Goal: Information Seeking & Learning: Learn about a topic

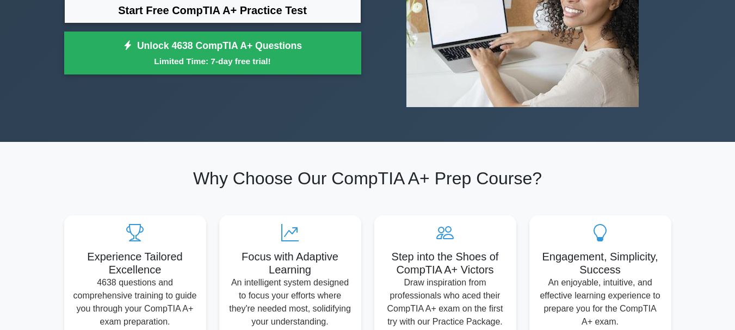
scroll to position [54, 0]
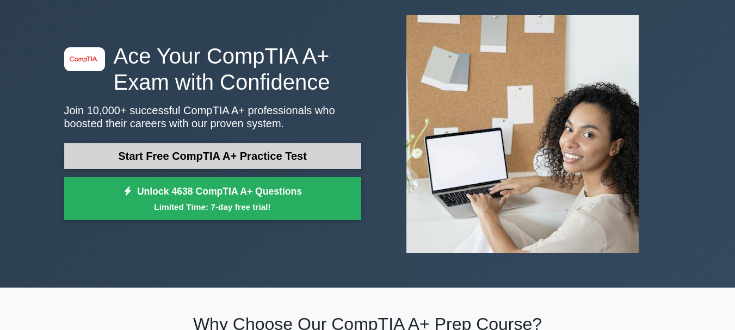
click at [177, 164] on link "Start Free CompTIA A+ Practice Test" at bounding box center [212, 156] width 297 height 26
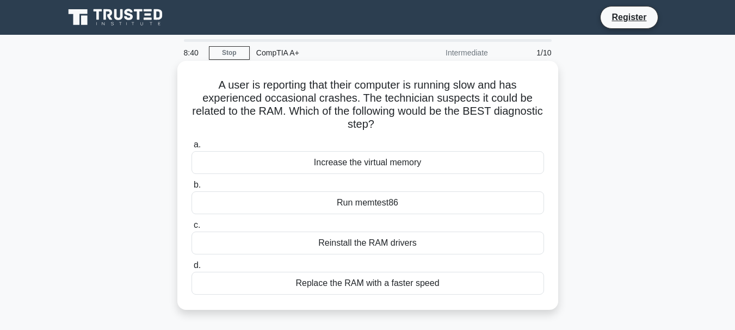
click at [349, 197] on div "Run memtest86" at bounding box center [367, 202] width 353 height 23
click at [191, 189] on input "b. Run memtest86" at bounding box center [191, 185] width 0 height 7
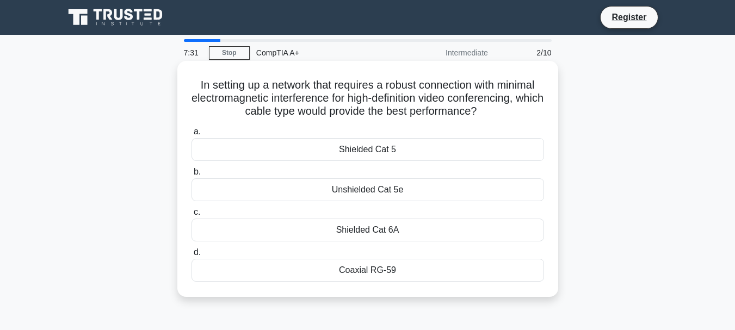
click at [381, 269] on div "Coaxial RG-59" at bounding box center [367, 270] width 353 height 23
click at [191, 256] on input "d. Coaxial RG-59" at bounding box center [191, 252] width 0 height 7
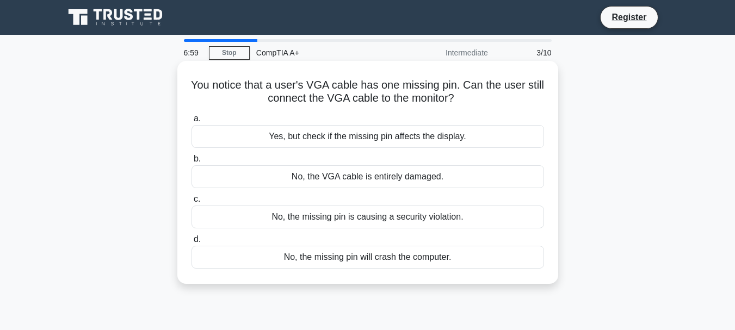
click at [337, 174] on div "No, the VGA cable is entirely damaged." at bounding box center [367, 176] width 353 height 23
click at [191, 163] on input "b. No, the VGA cable is entirely damaged." at bounding box center [191, 159] width 0 height 7
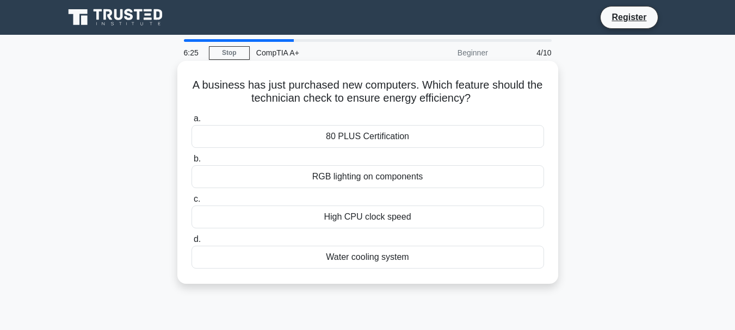
click at [354, 180] on div "RGB lighting on components" at bounding box center [367, 176] width 353 height 23
click at [191, 163] on input "b. RGB lighting on components" at bounding box center [191, 159] width 0 height 7
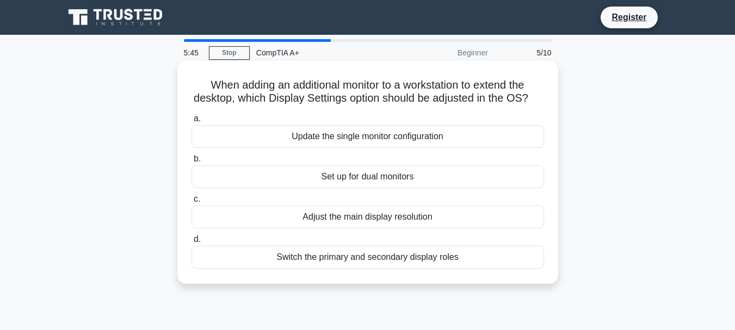
click at [380, 188] on div "Set up for dual monitors" at bounding box center [367, 176] width 353 height 23
click at [191, 163] on input "b. Set up for dual monitors" at bounding box center [191, 159] width 0 height 7
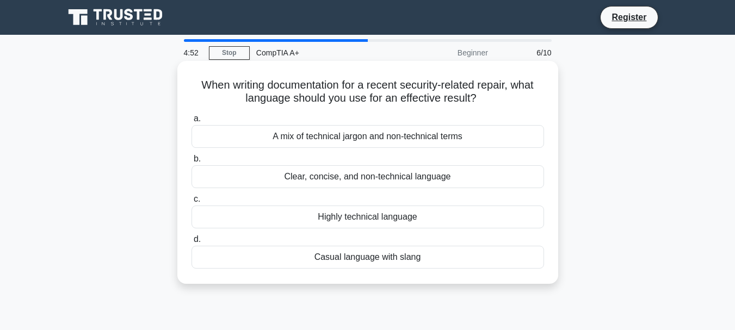
click at [333, 176] on div "Clear, concise, and non-technical language" at bounding box center [367, 176] width 353 height 23
click at [191, 163] on input "b. Clear, concise, and non-technical language" at bounding box center [191, 159] width 0 height 7
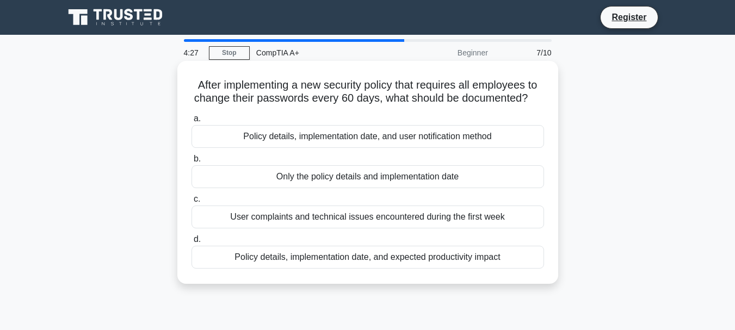
click at [399, 255] on div "Policy details, implementation date, and expected productivity impact" at bounding box center [367, 257] width 353 height 23
click at [191, 243] on input "d. Policy details, implementation date, and expected productivity impact" at bounding box center [191, 239] width 0 height 7
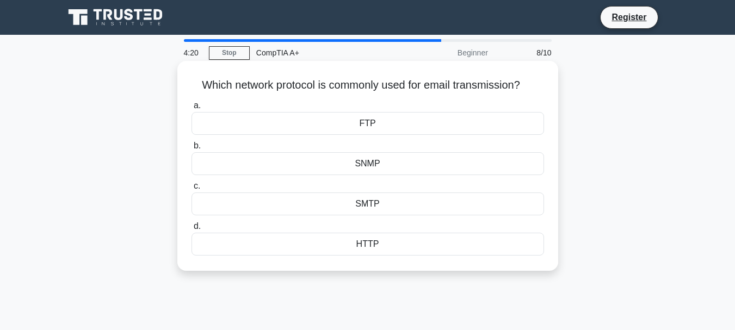
click at [382, 198] on div "SMTP" at bounding box center [367, 204] width 353 height 23
click at [191, 190] on input "c. SMTP" at bounding box center [191, 186] width 0 height 7
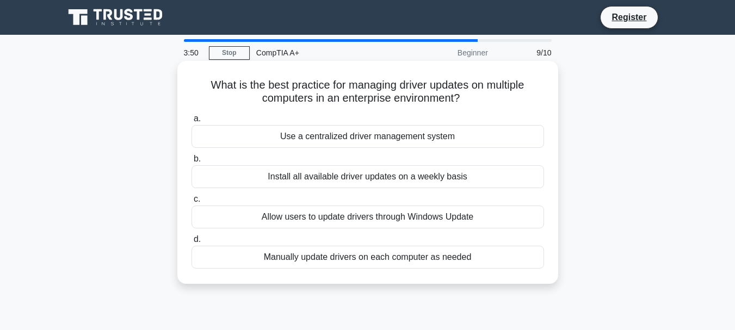
click at [389, 140] on div "Use a centralized driver management system" at bounding box center [367, 136] width 353 height 23
click at [191, 122] on input "a. Use a centralized driver management system" at bounding box center [191, 118] width 0 height 7
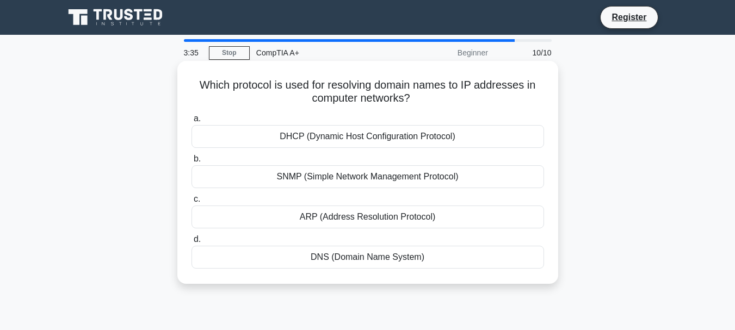
click at [359, 261] on div "DNS (Domain Name System)" at bounding box center [367, 257] width 353 height 23
click at [191, 243] on input "d. DNS (Domain Name System)" at bounding box center [191, 239] width 0 height 7
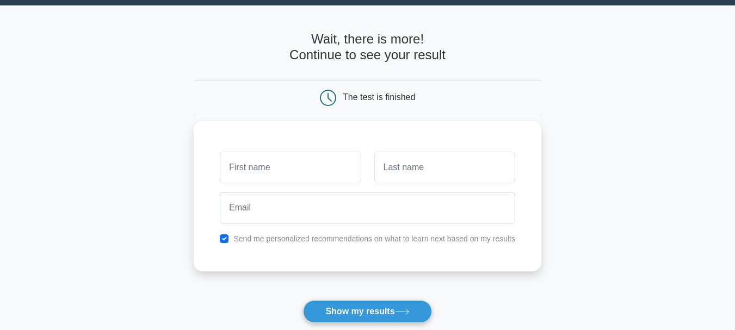
scroll to position [109, 0]
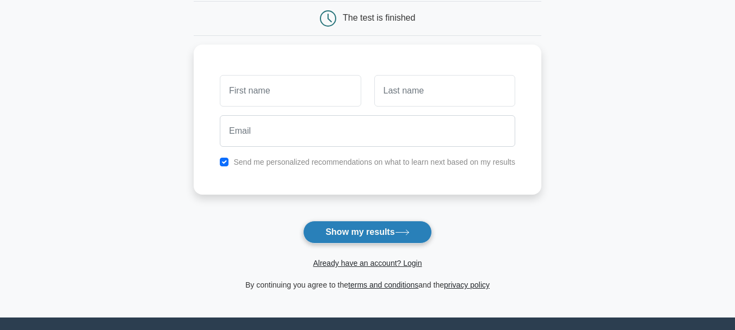
click at [347, 230] on button "Show my results" at bounding box center [367, 232] width 128 height 23
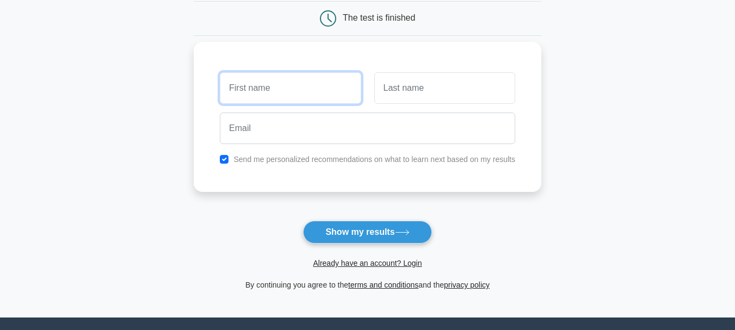
click at [277, 88] on input "text" at bounding box center [290, 88] width 141 height 32
type input "Palesa Grace"
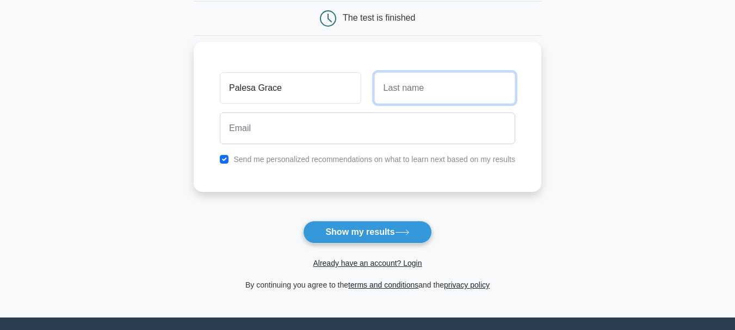
click at [380, 83] on input "text" at bounding box center [444, 88] width 141 height 32
type input "Motaung"
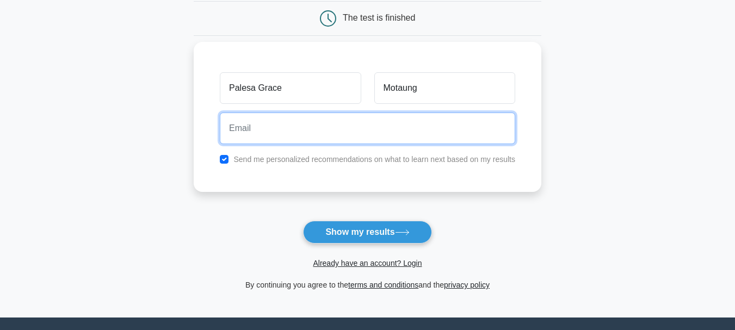
click at [312, 136] on input "email" at bounding box center [367, 129] width 295 height 32
type input "palesagrace86@gmail.com"
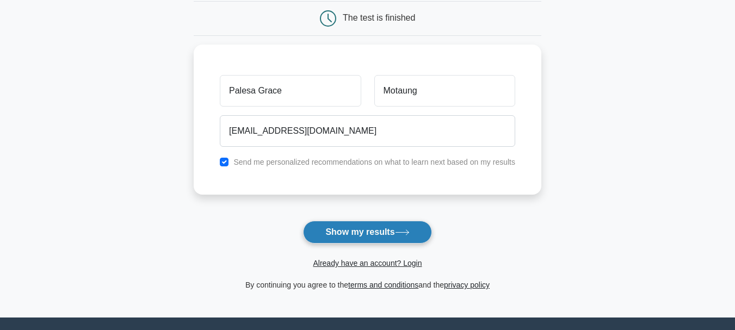
click at [402, 231] on icon at bounding box center [402, 233] width 15 height 6
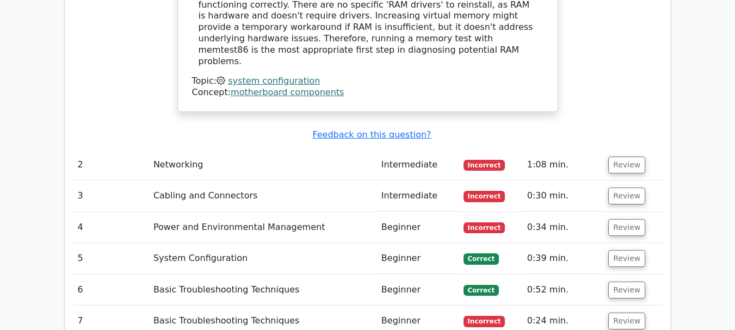
scroll to position [1251, 0]
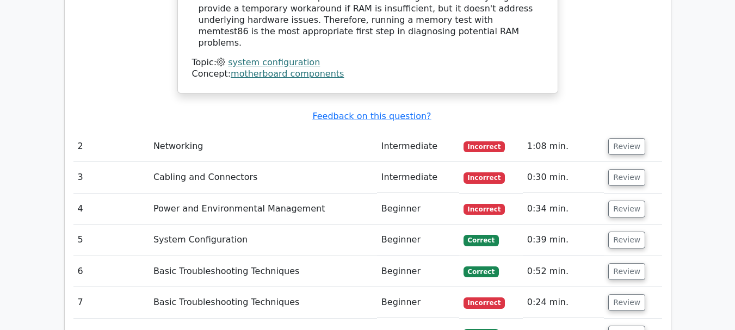
click at [644, 131] on td "Review" at bounding box center [633, 146] width 58 height 31
click at [615, 138] on button "Review" at bounding box center [626, 146] width 37 height 17
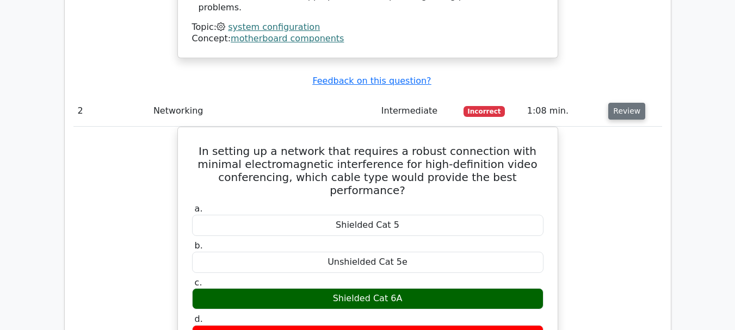
scroll to position [1306, 0]
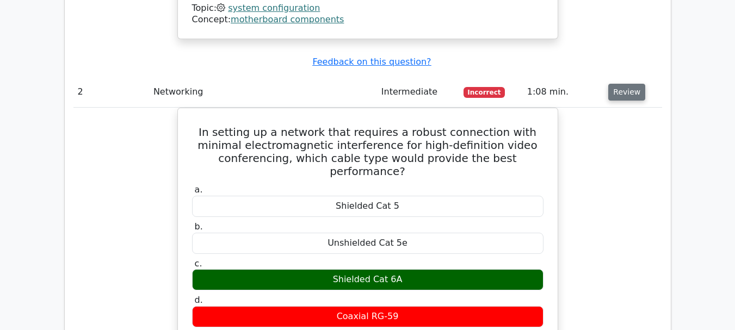
click at [624, 84] on button "Review" at bounding box center [626, 92] width 37 height 17
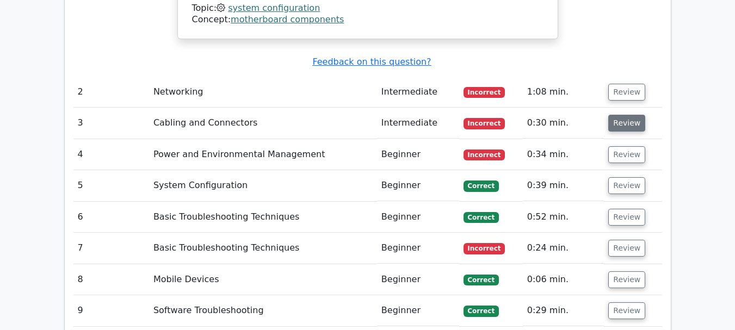
click at [620, 115] on button "Review" at bounding box center [626, 123] width 37 height 17
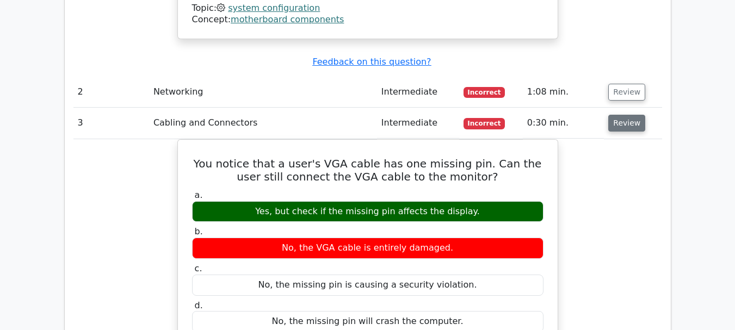
click at [620, 115] on button "Review" at bounding box center [626, 123] width 37 height 17
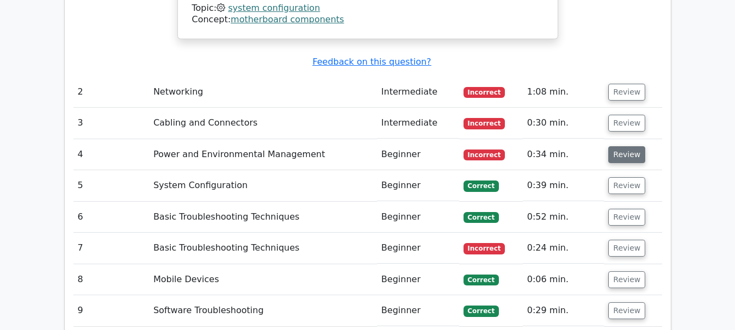
click at [621, 146] on button "Review" at bounding box center [626, 154] width 37 height 17
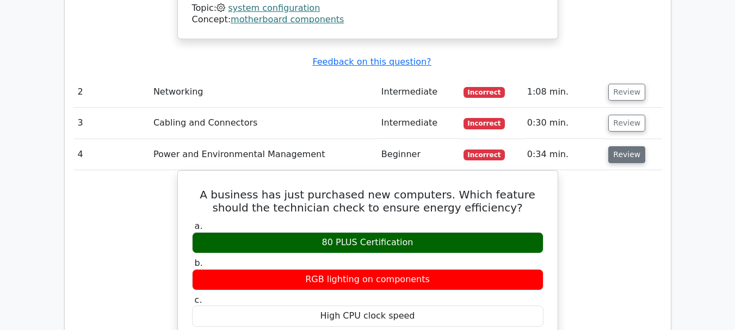
click at [621, 146] on button "Review" at bounding box center [626, 154] width 37 height 17
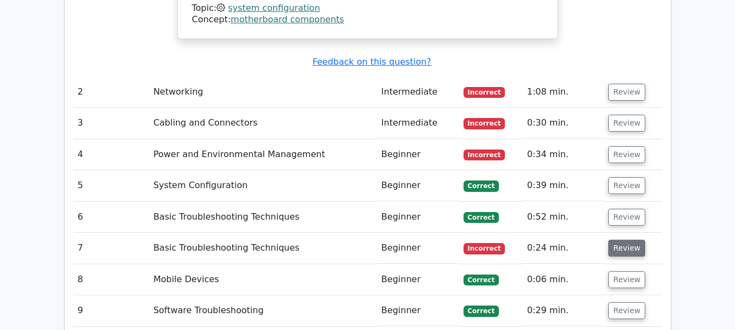
click at [610, 240] on button "Review" at bounding box center [626, 248] width 37 height 17
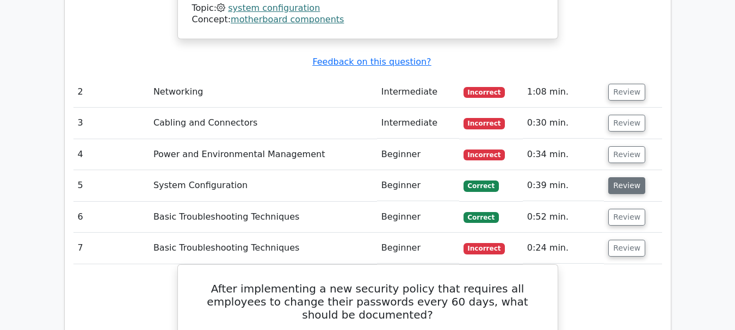
click at [631, 177] on button "Review" at bounding box center [626, 185] width 37 height 17
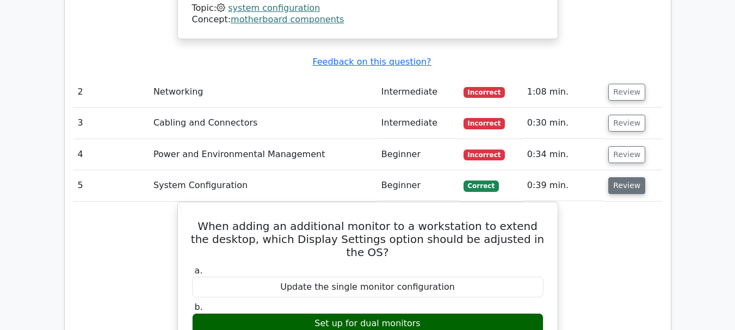
click at [631, 177] on button "Review" at bounding box center [626, 185] width 37 height 17
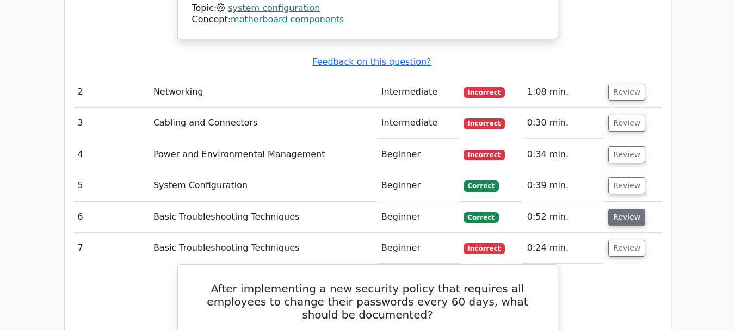
click at [617, 209] on button "Review" at bounding box center [626, 217] width 37 height 17
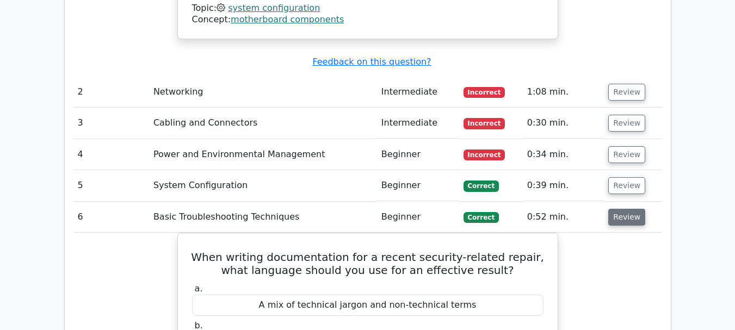
click at [619, 209] on button "Review" at bounding box center [626, 217] width 37 height 17
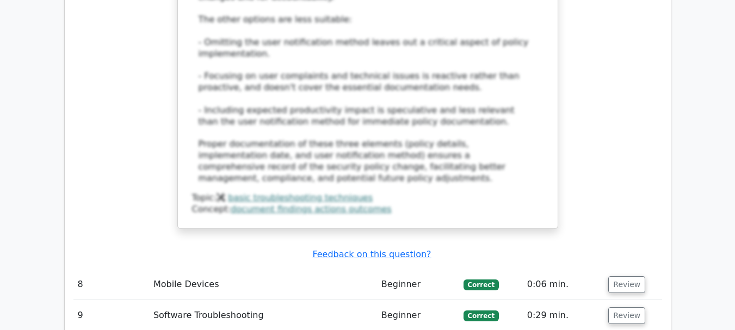
scroll to position [2013, 0]
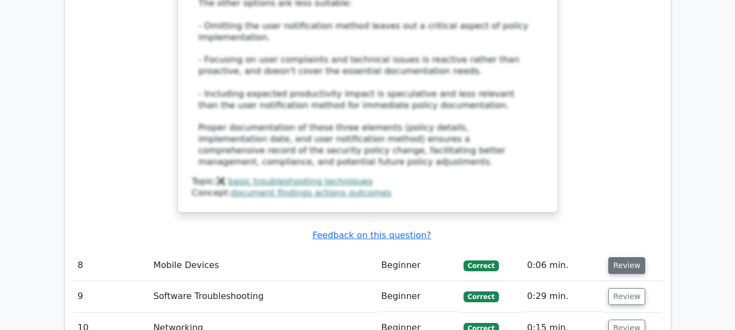
click at [622, 257] on button "Review" at bounding box center [626, 265] width 37 height 17
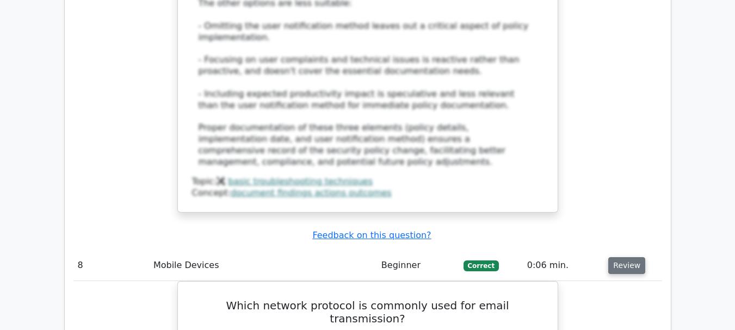
click at [622, 257] on button "Review" at bounding box center [626, 265] width 37 height 17
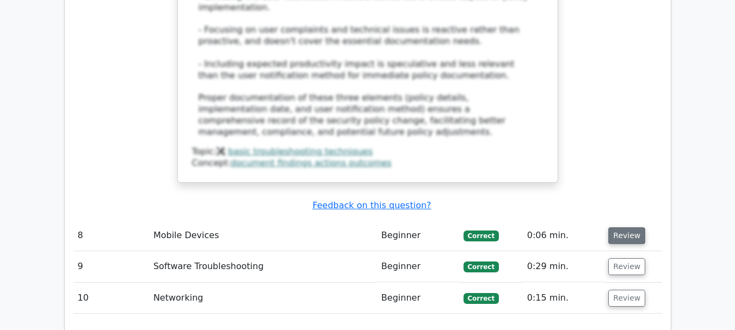
scroll to position [2067, 0]
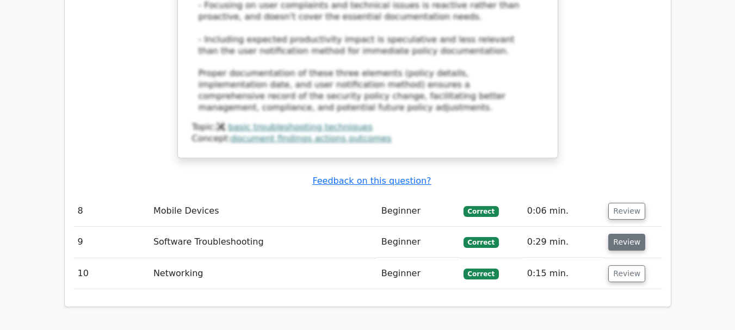
click at [617, 234] on button "Review" at bounding box center [626, 242] width 37 height 17
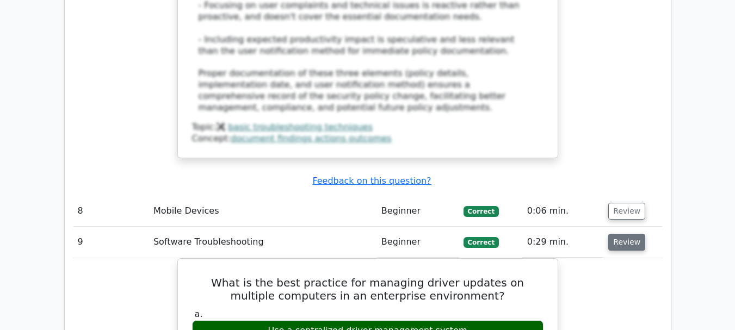
click at [617, 234] on button "Review" at bounding box center [626, 242] width 37 height 17
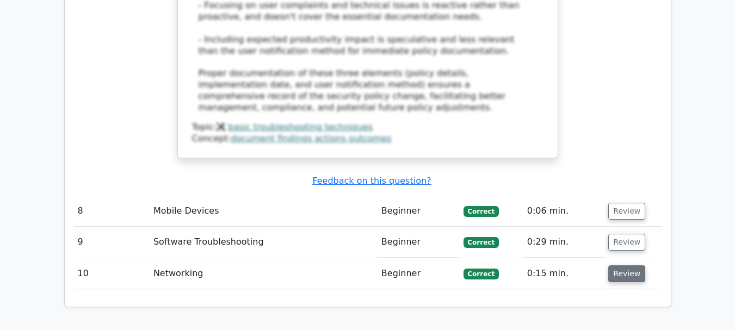
click at [622, 265] on button "Review" at bounding box center [626, 273] width 37 height 17
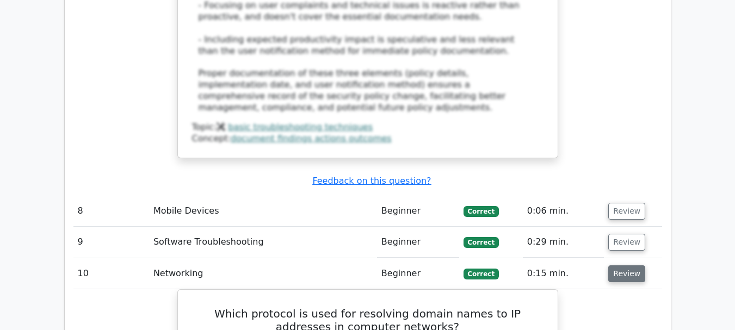
click at [622, 265] on button "Review" at bounding box center [626, 273] width 37 height 17
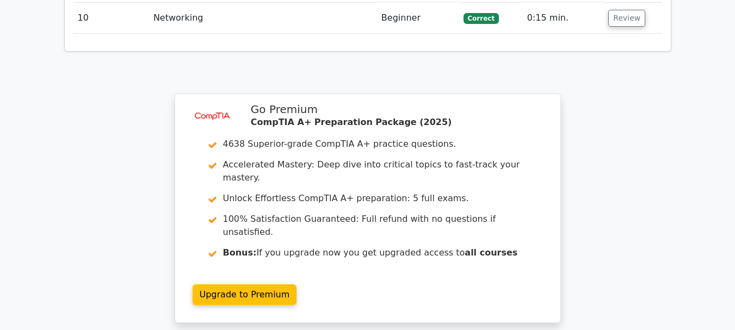
scroll to position [2339, 0]
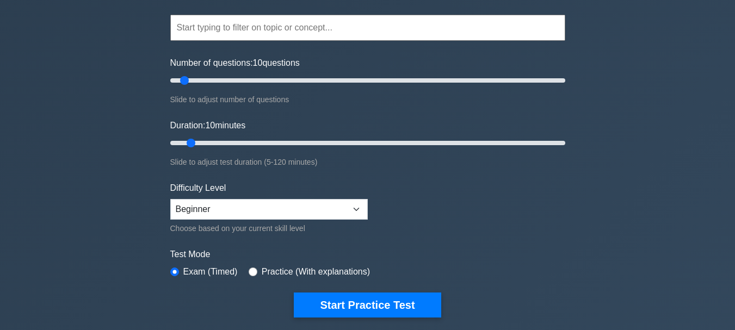
scroll to position [109, 0]
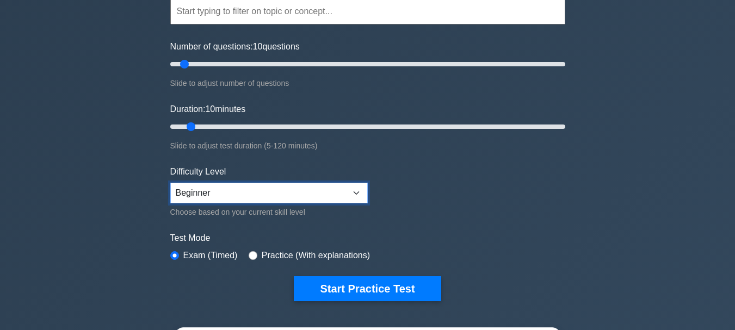
click at [338, 191] on select "Beginner Intermediate Expert" at bounding box center [268, 193] width 197 height 21
click at [359, 191] on select "Beginner Intermediate Expert" at bounding box center [268, 193] width 197 height 21
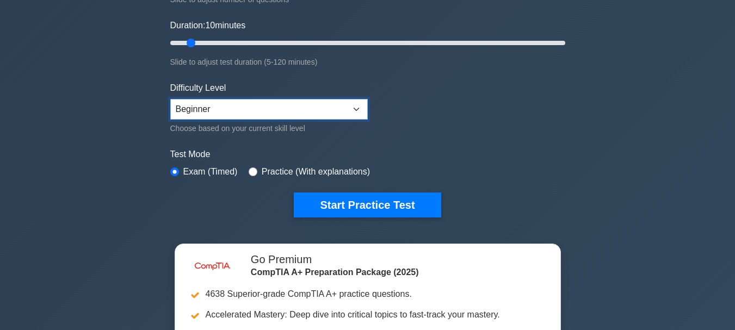
scroll to position [218, 0]
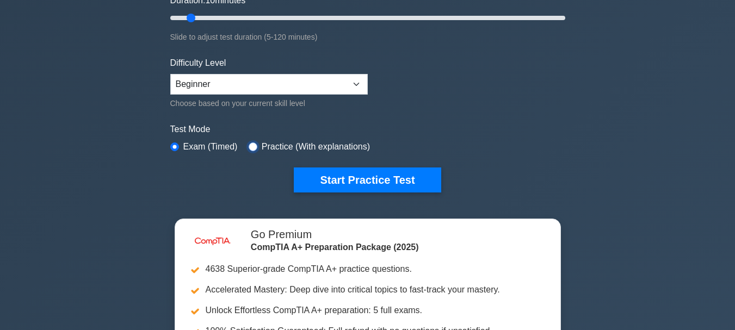
click at [251, 146] on input "radio" at bounding box center [253, 147] width 9 height 9
radio input "true"
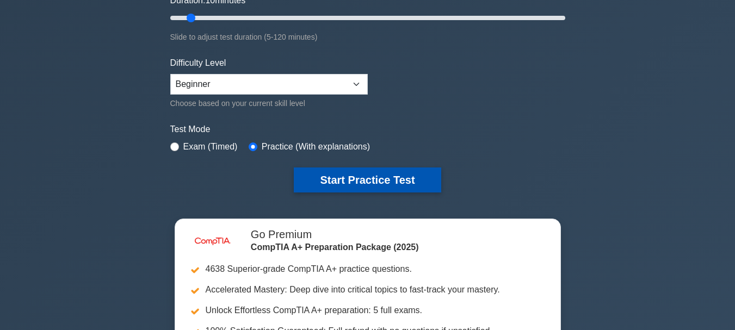
click at [335, 174] on button "Start Practice Test" at bounding box center [367, 180] width 147 height 25
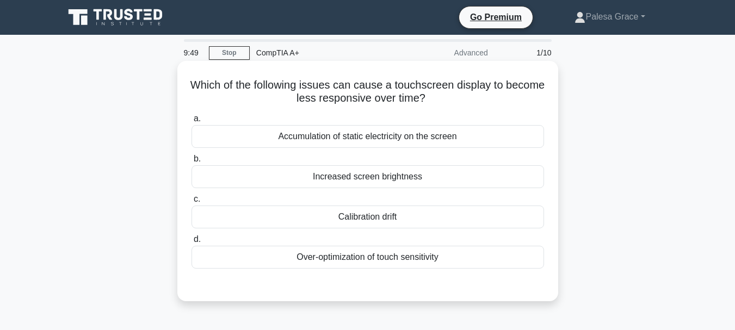
click at [365, 215] on div "Calibration drift" at bounding box center [367, 217] width 353 height 23
click at [191, 203] on input "c. Calibration drift" at bounding box center [191, 199] width 0 height 7
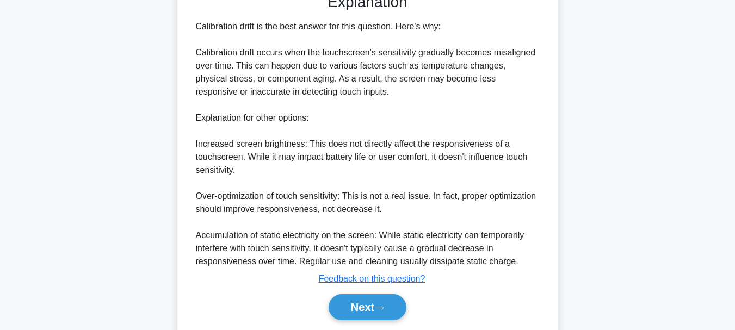
scroll to position [326, 0]
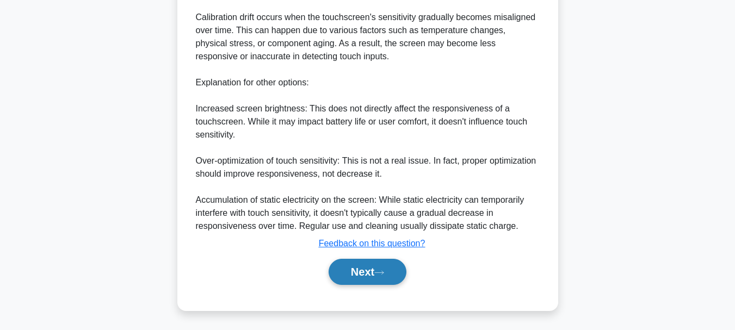
click at [361, 275] on button "Next" at bounding box center [368, 272] width 78 height 26
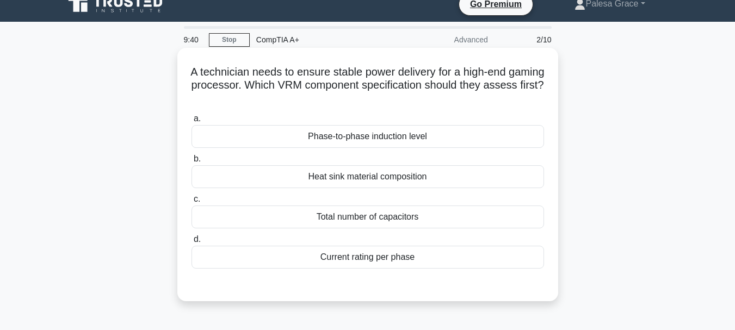
scroll to position [0, 0]
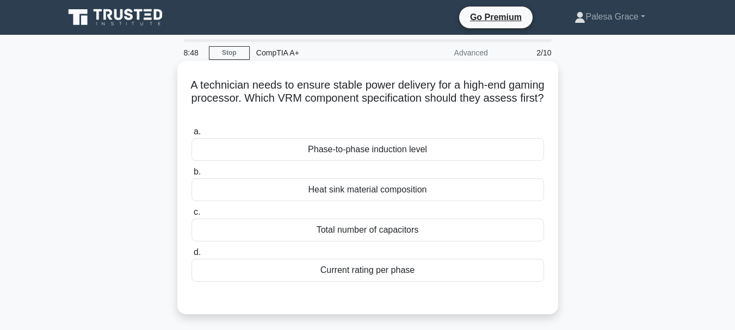
click at [338, 233] on div "Total number of capacitors" at bounding box center [367, 230] width 353 height 23
click at [191, 216] on input "c. Total number of capacitors" at bounding box center [191, 212] width 0 height 7
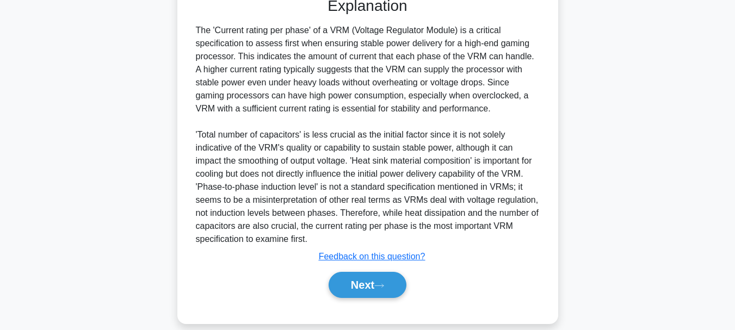
scroll to position [316, 0]
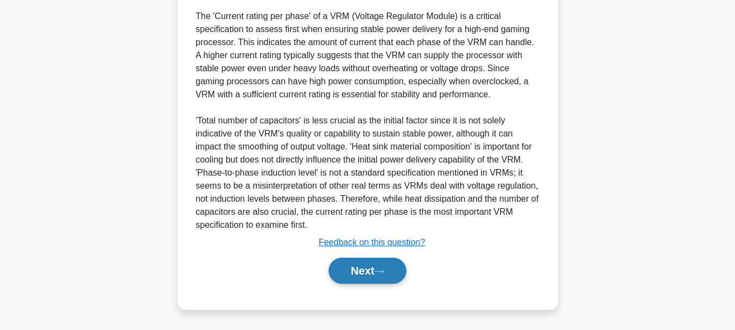
click at [380, 273] on icon at bounding box center [379, 272] width 10 height 6
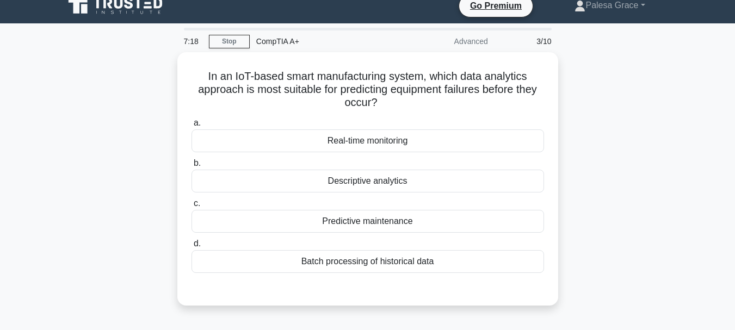
scroll to position [0, 0]
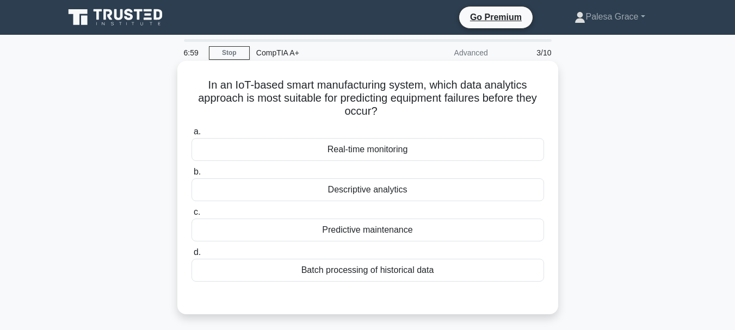
click at [375, 151] on div "Real-time monitoring" at bounding box center [367, 149] width 353 height 23
click at [191, 135] on input "a. Real-time monitoring" at bounding box center [191, 131] width 0 height 7
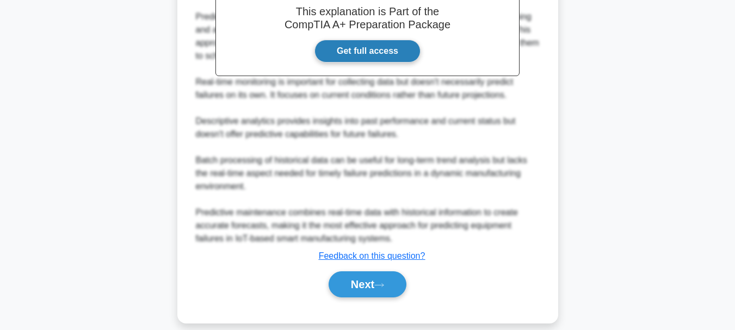
scroll to position [368, 0]
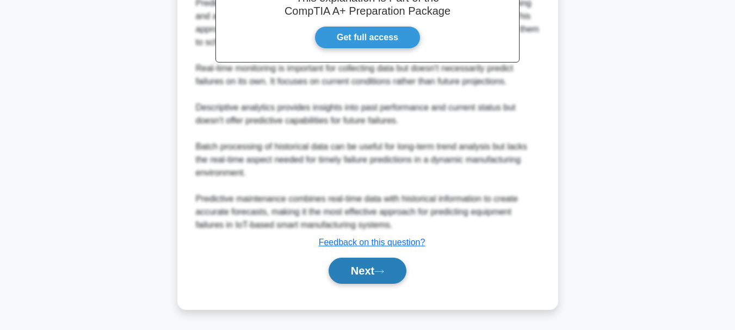
click at [374, 268] on button "Next" at bounding box center [368, 271] width 78 height 26
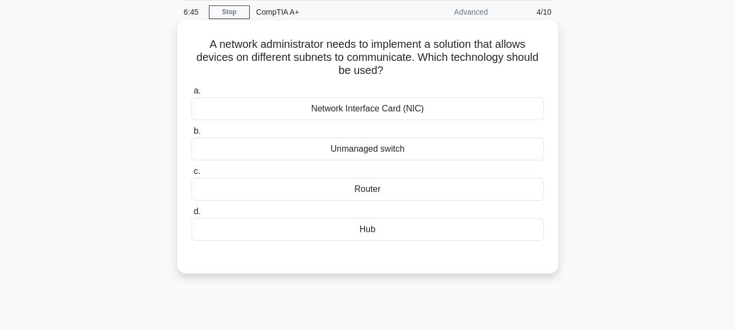
scroll to position [40, 0]
click at [359, 187] on div "Router" at bounding box center [367, 190] width 353 height 23
click at [191, 176] on input "c. Router" at bounding box center [191, 172] width 0 height 7
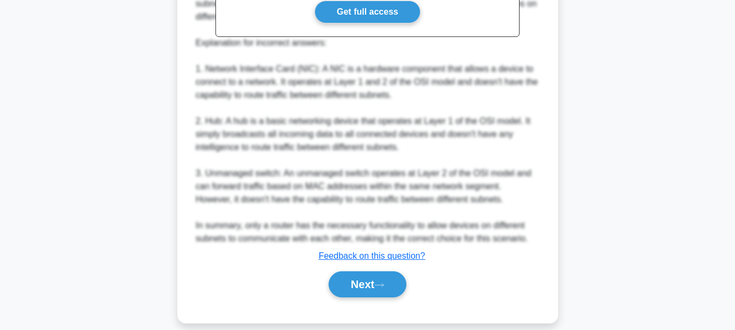
scroll to position [406, 0]
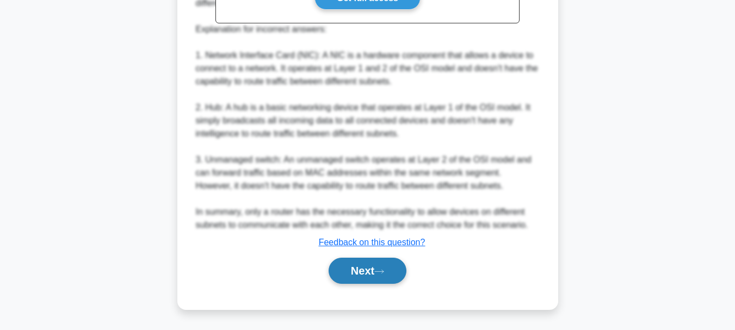
click at [364, 269] on button "Next" at bounding box center [368, 271] width 78 height 26
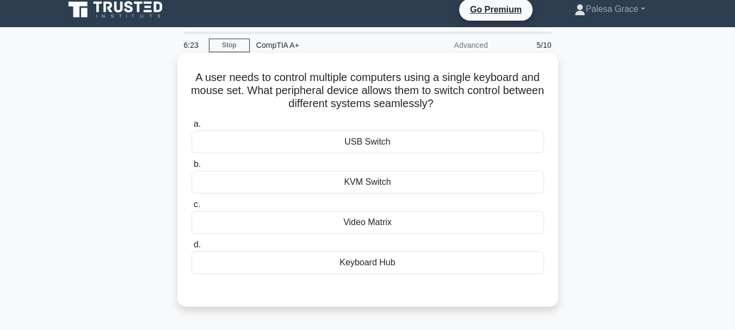
scroll to position [0, 0]
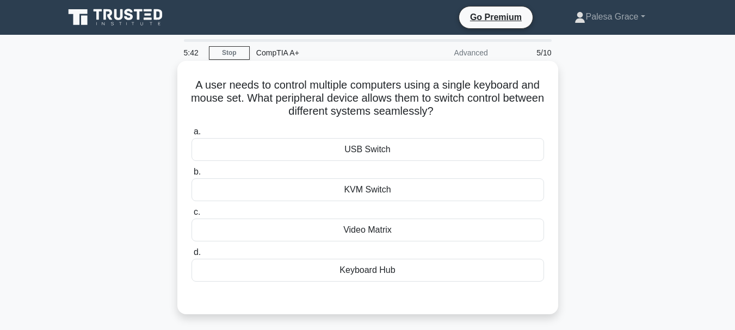
click at [369, 269] on div "Keyboard Hub" at bounding box center [367, 270] width 353 height 23
click at [191, 256] on input "d. Keyboard Hub" at bounding box center [191, 252] width 0 height 7
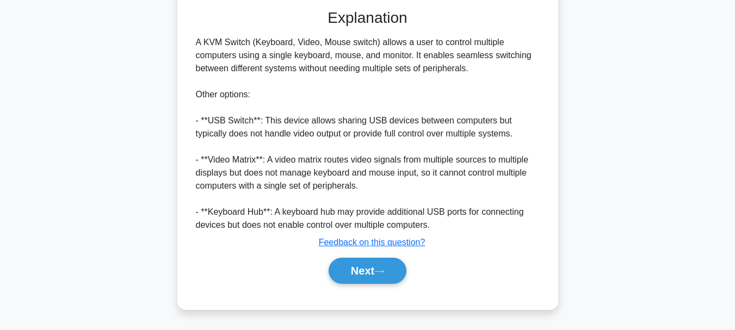
scroll to position [290, 0]
click at [381, 271] on icon at bounding box center [379, 272] width 10 height 6
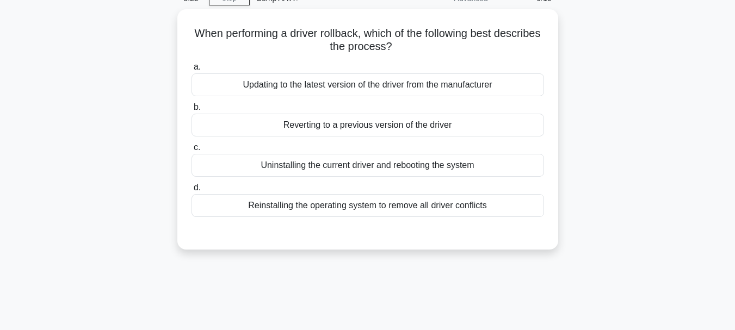
scroll to position [40, 0]
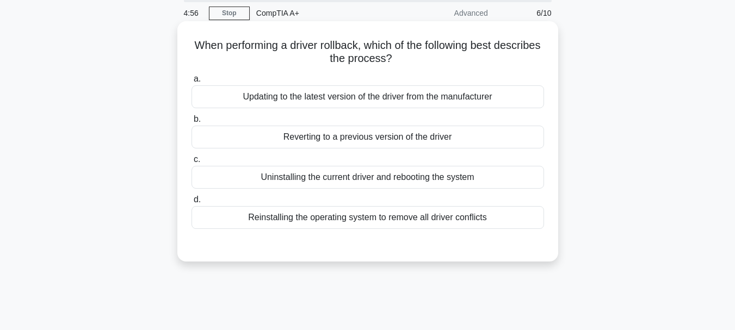
click at [433, 183] on div "Uninstalling the current driver and rebooting the system" at bounding box center [367, 177] width 353 height 23
click at [191, 163] on input "c. Uninstalling the current driver and rebooting the system" at bounding box center [191, 159] width 0 height 7
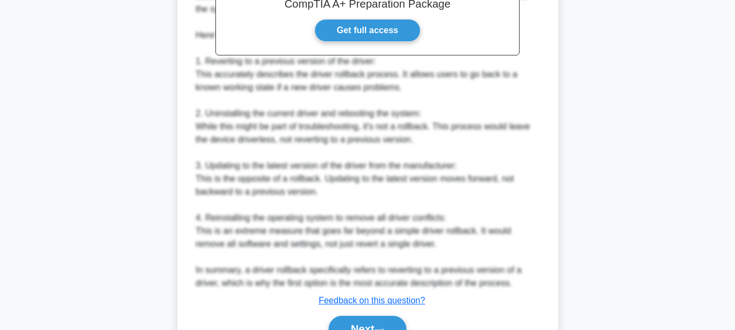
scroll to position [421, 0]
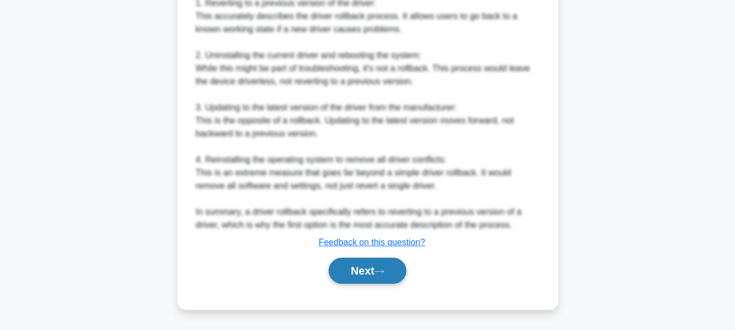
click at [369, 267] on button "Next" at bounding box center [368, 271] width 78 height 26
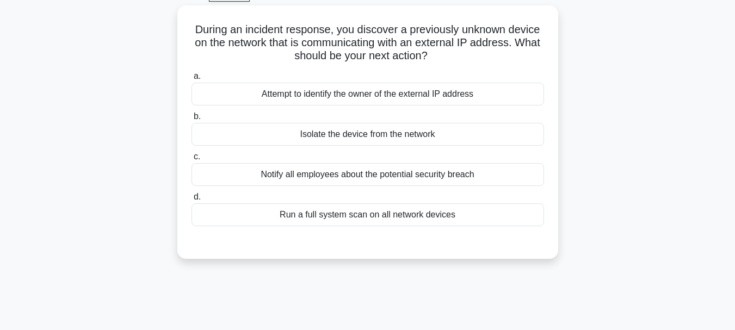
scroll to position [40, 0]
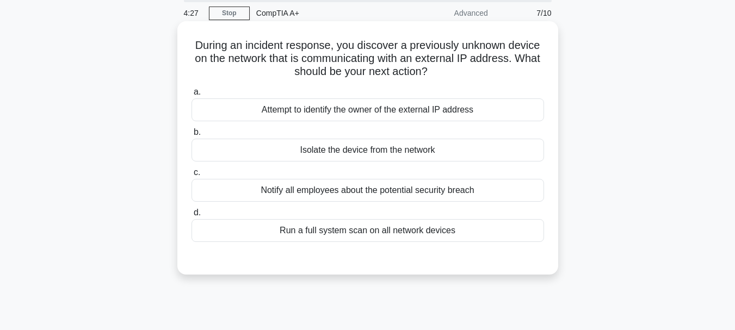
click at [350, 156] on div "Isolate the device from the network" at bounding box center [367, 150] width 353 height 23
click at [191, 136] on input "b. Isolate the device from the network" at bounding box center [191, 132] width 0 height 7
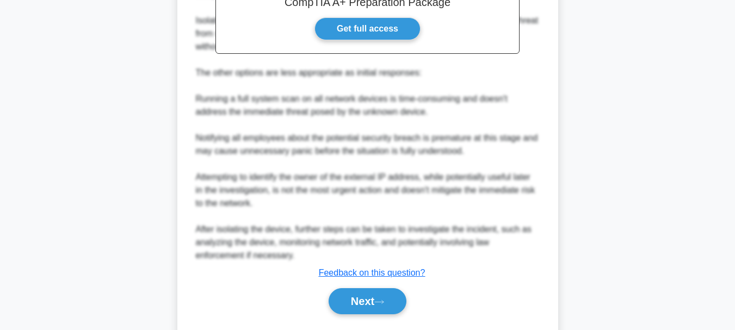
scroll to position [406, 0]
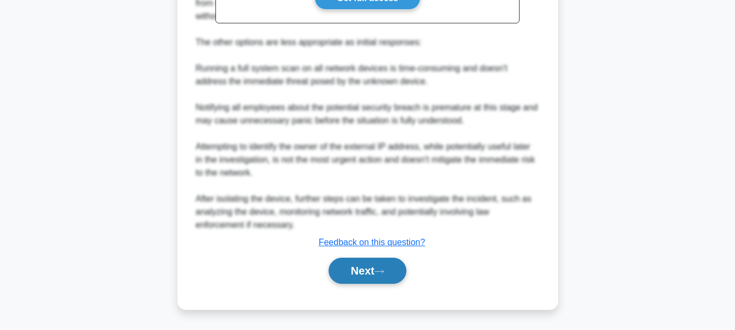
click at [362, 268] on button "Next" at bounding box center [368, 271] width 78 height 26
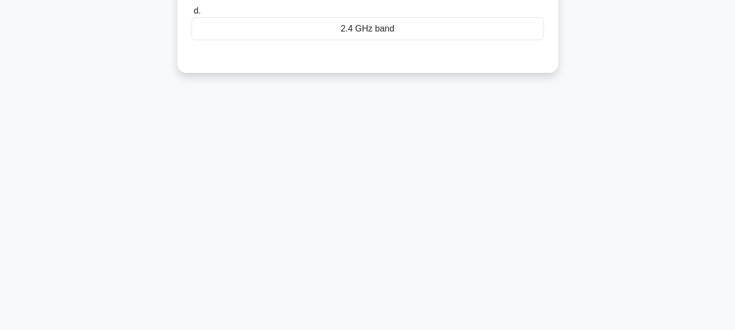
scroll to position [40, 0]
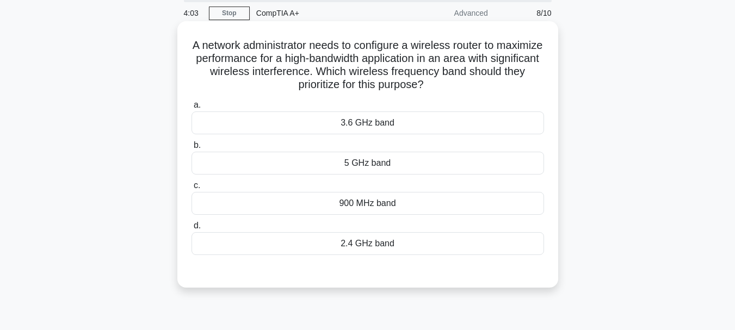
click at [357, 163] on div "5 GHz band" at bounding box center [367, 163] width 353 height 23
click at [191, 149] on input "b. 5 GHz band" at bounding box center [191, 145] width 0 height 7
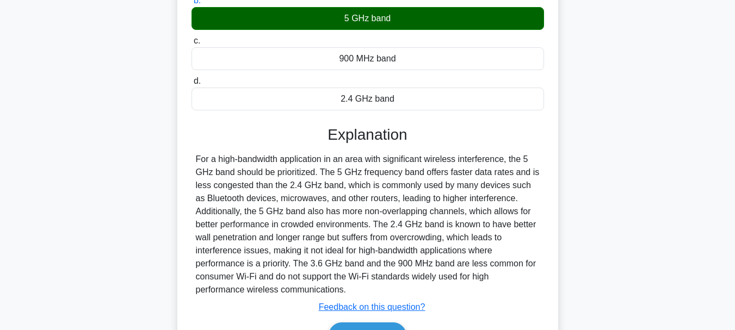
scroll to position [257, 0]
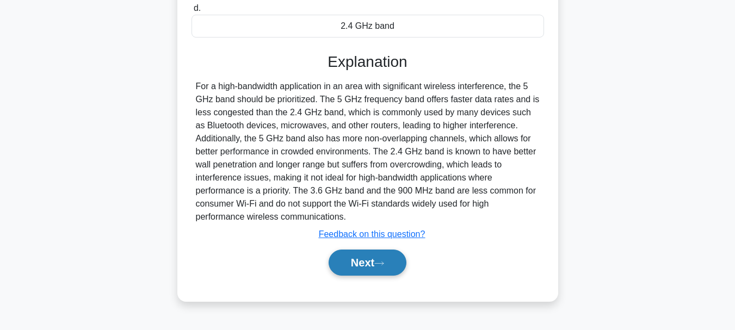
click at [386, 259] on button "Next" at bounding box center [368, 263] width 78 height 26
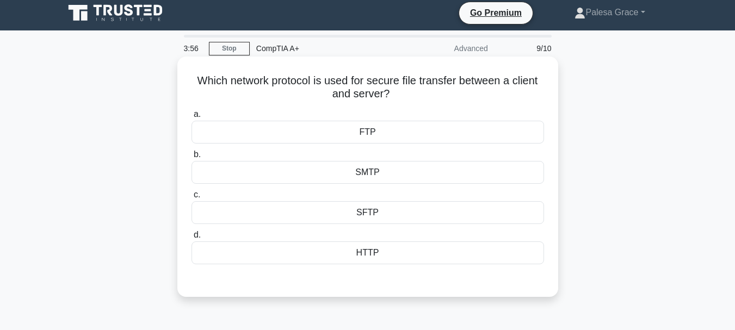
scroll to position [0, 0]
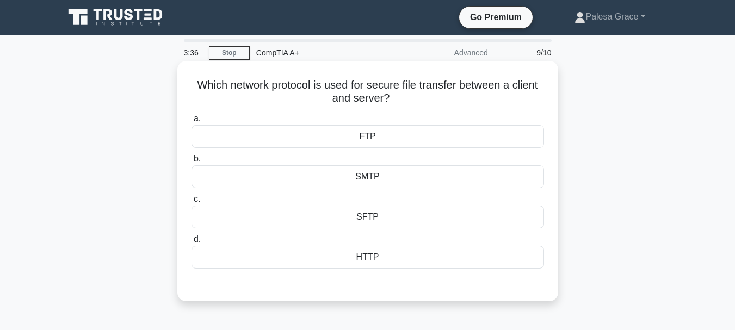
click at [371, 218] on div "SFTP" at bounding box center [367, 217] width 353 height 23
click at [191, 203] on input "c. SFTP" at bounding box center [191, 199] width 0 height 7
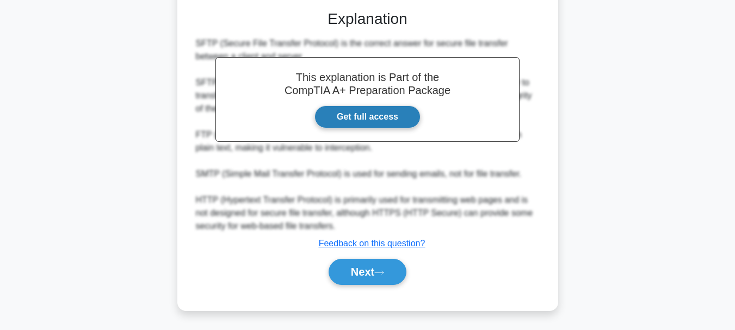
scroll to position [276, 0]
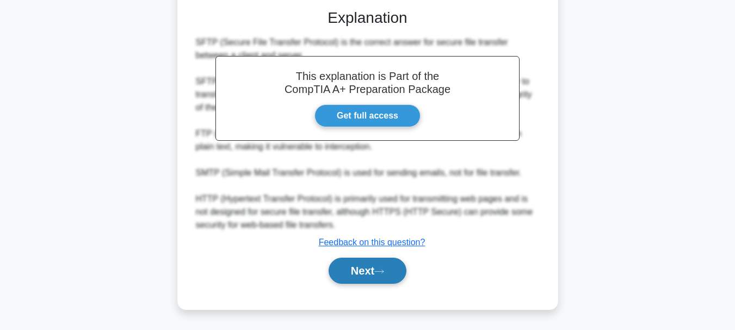
click at [381, 268] on button "Next" at bounding box center [368, 271] width 78 height 26
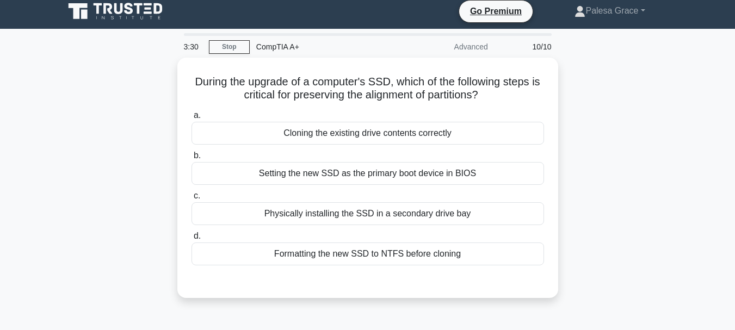
scroll to position [0, 0]
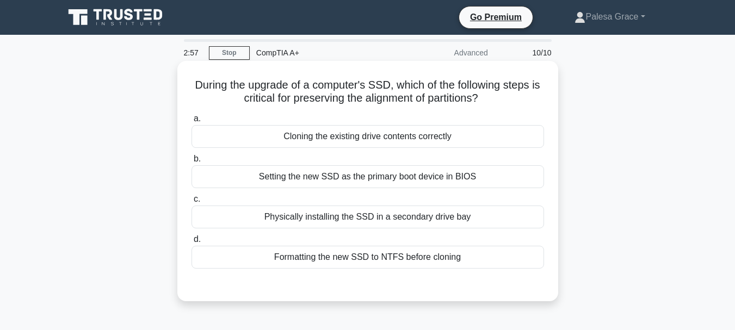
click at [327, 263] on div "Formatting the new SSD to NTFS before cloning" at bounding box center [367, 257] width 353 height 23
click at [191, 243] on input "d. Formatting the new SSD to NTFS before cloning" at bounding box center [191, 239] width 0 height 7
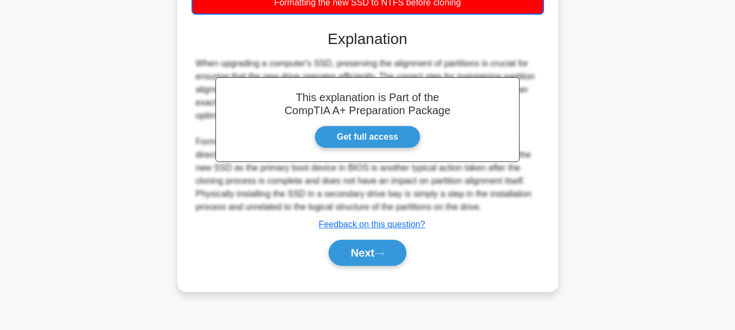
scroll to position [257, 0]
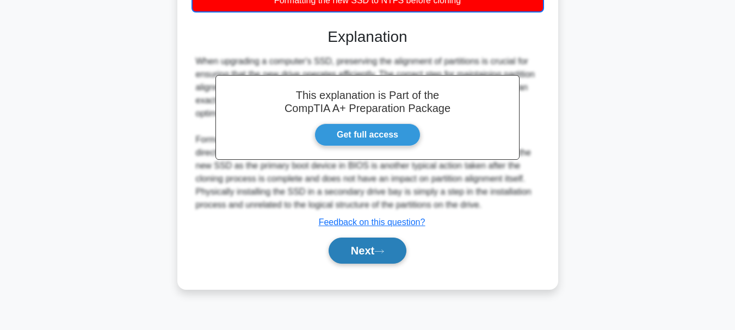
click at [380, 255] on icon at bounding box center [379, 252] width 10 height 6
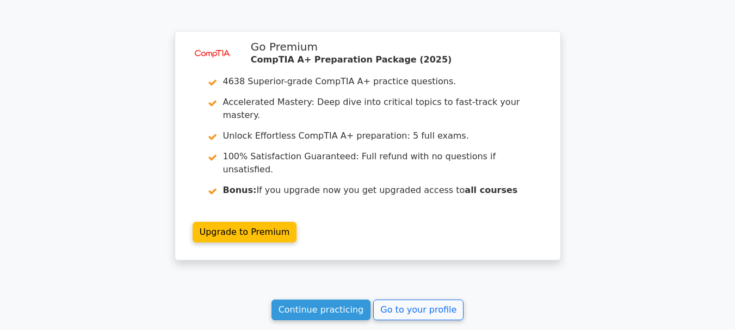
scroll to position [1917, 0]
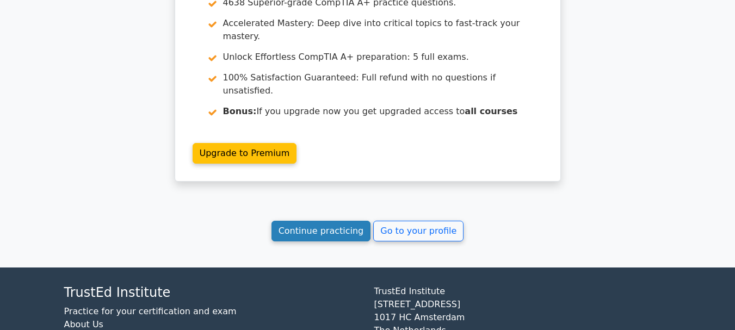
click at [336, 221] on link "Continue practicing" at bounding box center [321, 231] width 100 height 21
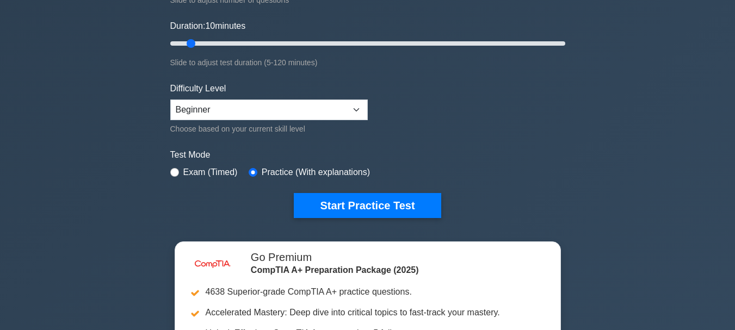
scroll to position [218, 0]
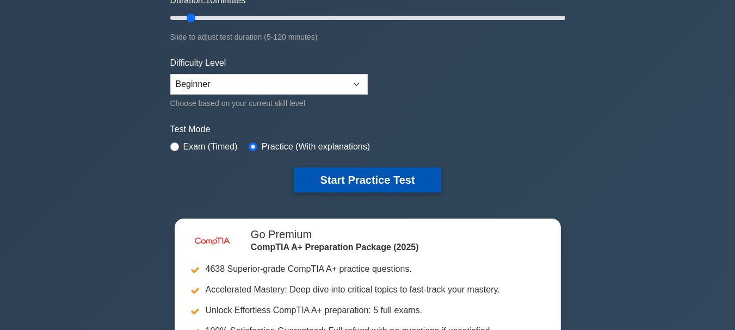
click at [373, 182] on button "Start Practice Test" at bounding box center [367, 180] width 147 height 25
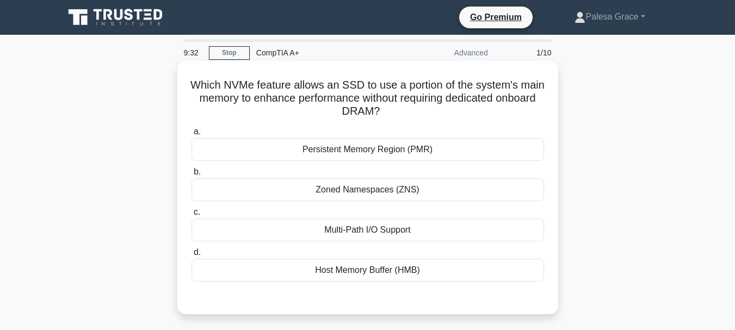
click at [361, 230] on div "Multi-Path I/O Support" at bounding box center [367, 230] width 353 height 23
click at [191, 216] on input "c. Multi-Path I/O Support" at bounding box center [191, 212] width 0 height 7
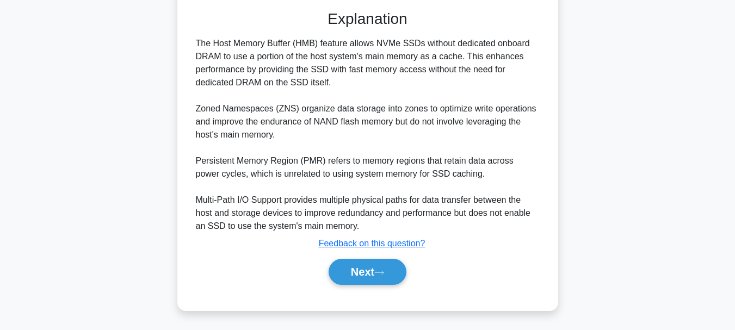
scroll to position [290, 0]
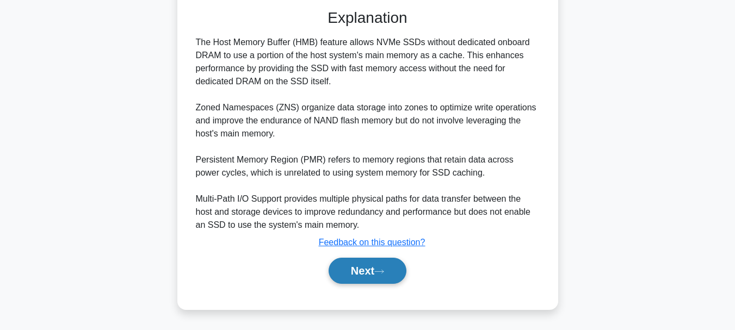
click at [379, 271] on icon at bounding box center [379, 272] width 10 height 6
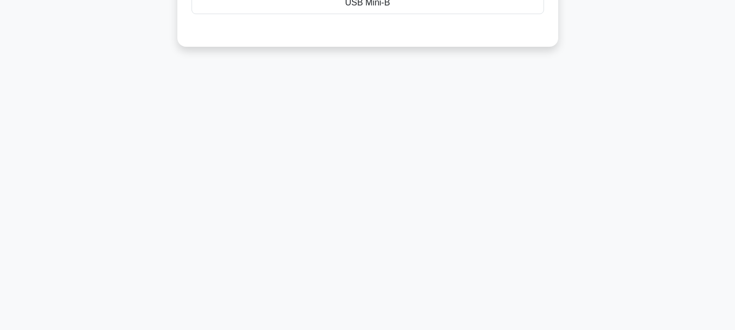
scroll to position [40, 0]
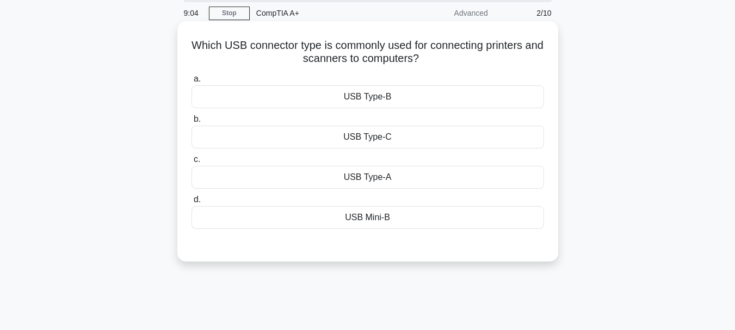
click at [377, 214] on div "USB Mini-B" at bounding box center [367, 217] width 353 height 23
click at [191, 203] on input "d. USB Mini-B" at bounding box center [191, 199] width 0 height 7
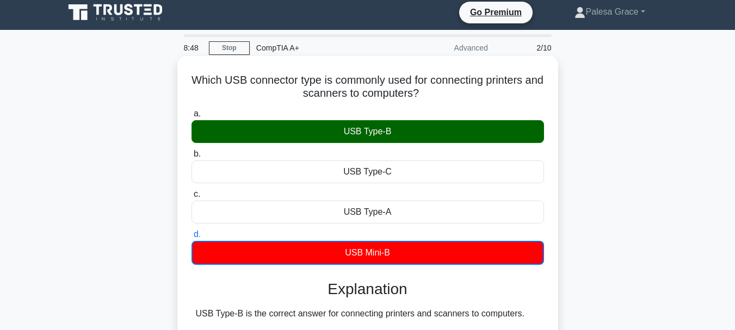
scroll to position [0, 0]
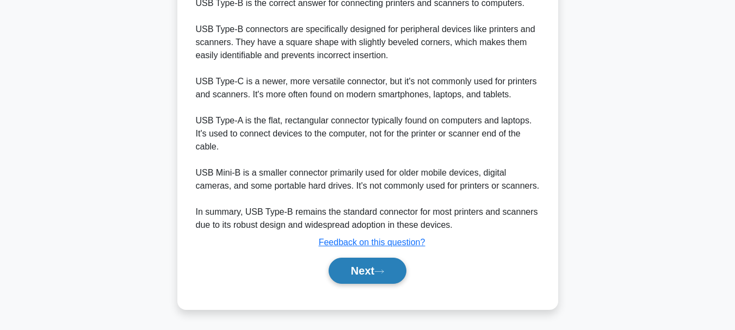
click at [386, 276] on button "Next" at bounding box center [368, 271] width 78 height 26
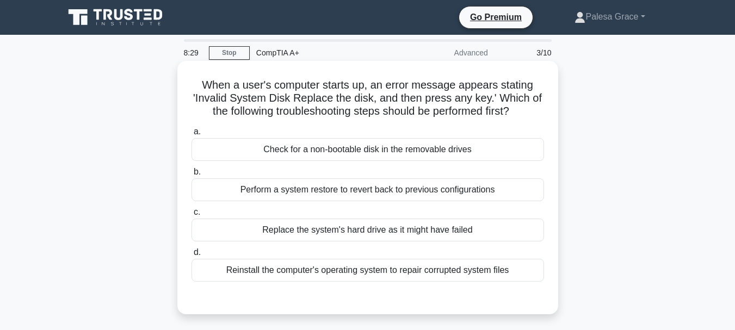
click at [392, 190] on div "Perform a system restore to revert back to previous configurations" at bounding box center [367, 189] width 353 height 23
click at [191, 176] on input "b. Perform a system restore to revert back to previous configurations" at bounding box center [191, 172] width 0 height 7
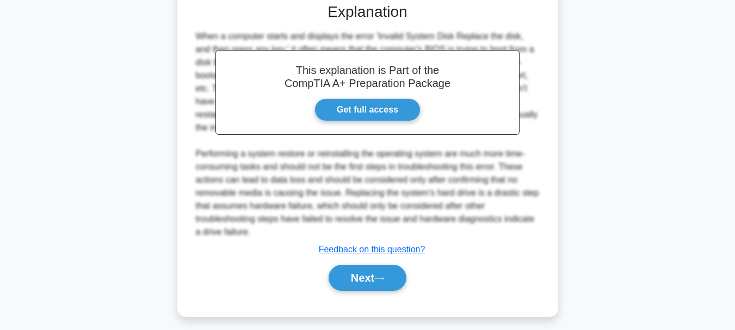
scroll to position [303, 0]
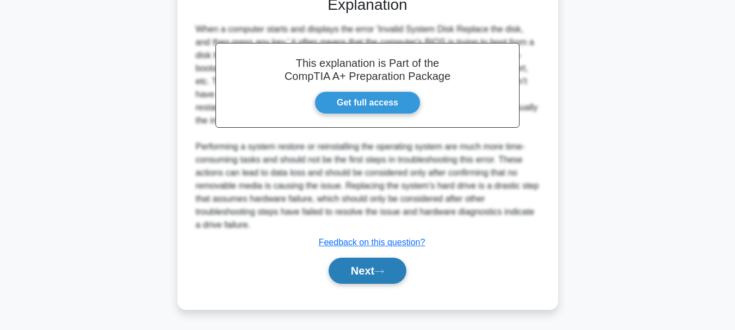
click at [354, 271] on button "Next" at bounding box center [368, 271] width 78 height 26
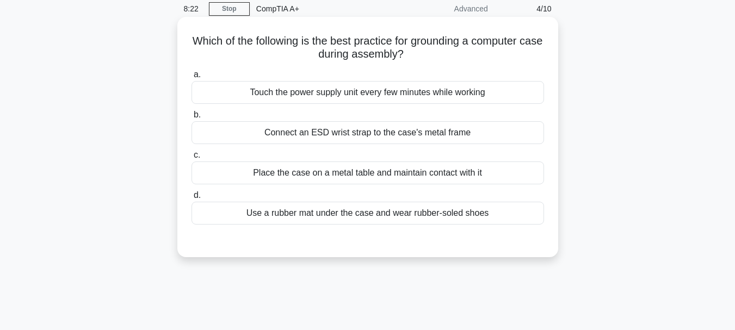
scroll to position [0, 0]
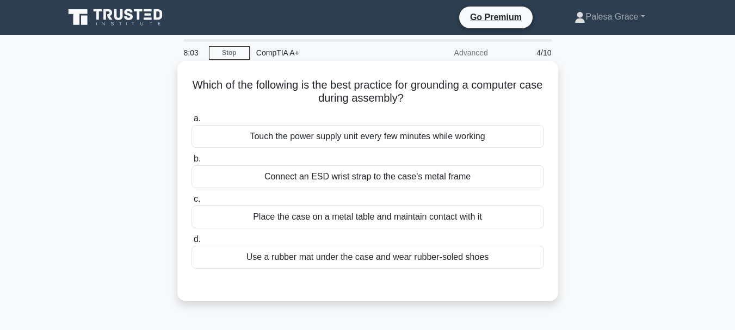
click at [345, 181] on div "Connect an ESD wrist strap to the case's metal frame" at bounding box center [367, 176] width 353 height 23
click at [191, 163] on input "b. Connect an ESD wrist strap to the case's metal frame" at bounding box center [191, 159] width 0 height 7
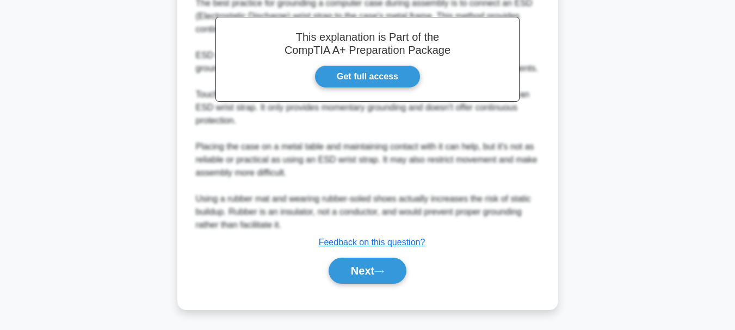
scroll to position [328, 0]
click at [358, 267] on button "Next" at bounding box center [368, 271] width 78 height 26
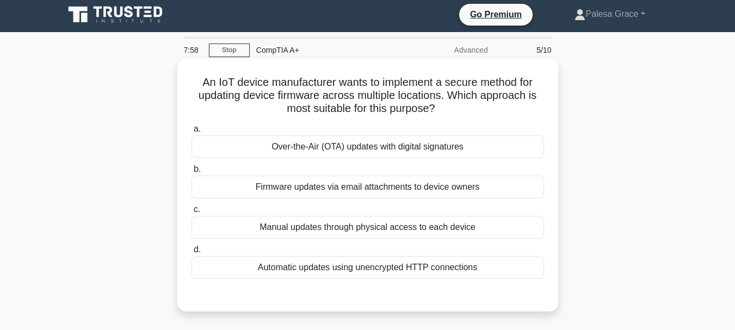
scroll to position [0, 0]
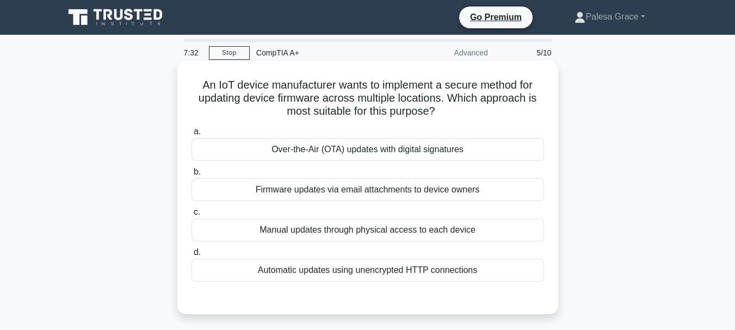
click at [305, 276] on div "Automatic updates using unencrypted HTTP connections" at bounding box center [367, 270] width 353 height 23
click at [191, 256] on input "d. Automatic updates using unencrypted HTTP connections" at bounding box center [191, 252] width 0 height 7
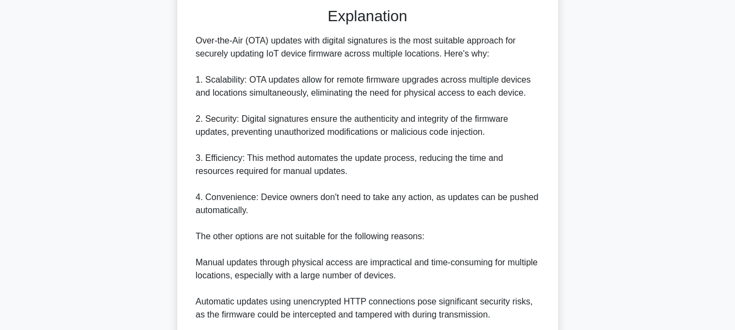
scroll to position [434, 0]
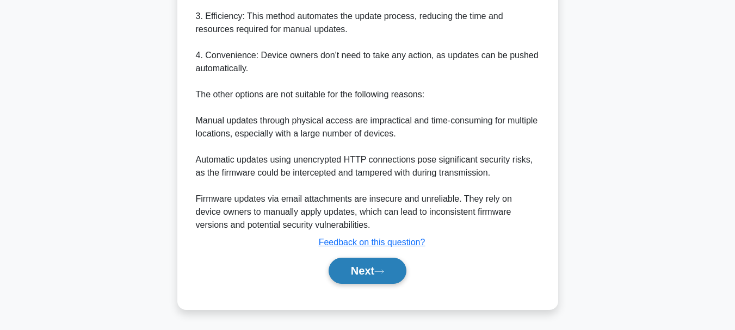
click at [365, 271] on button "Next" at bounding box center [368, 271] width 78 height 26
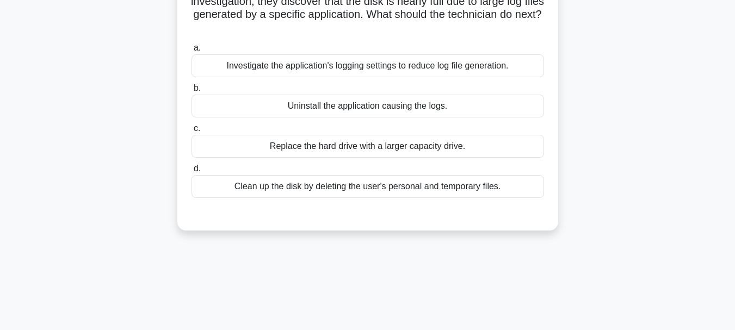
scroll to position [0, 0]
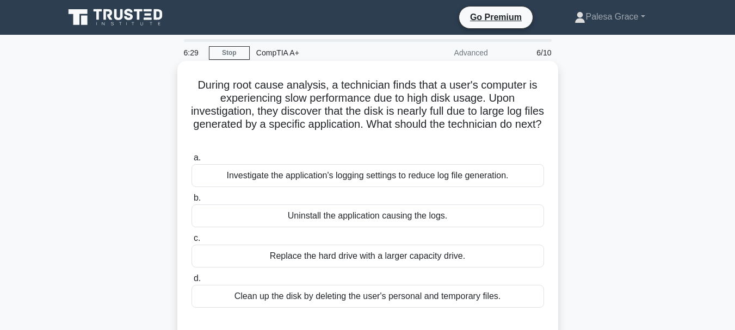
click at [344, 218] on div "Uninstall the application causing the logs." at bounding box center [367, 216] width 353 height 23
click at [191, 202] on input "b. Uninstall the application causing the logs." at bounding box center [191, 198] width 0 height 7
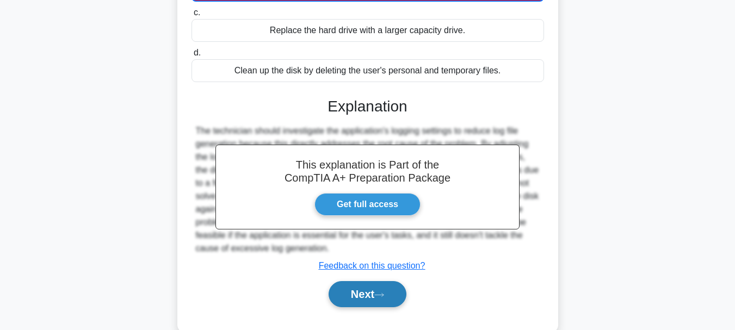
scroll to position [257, 0]
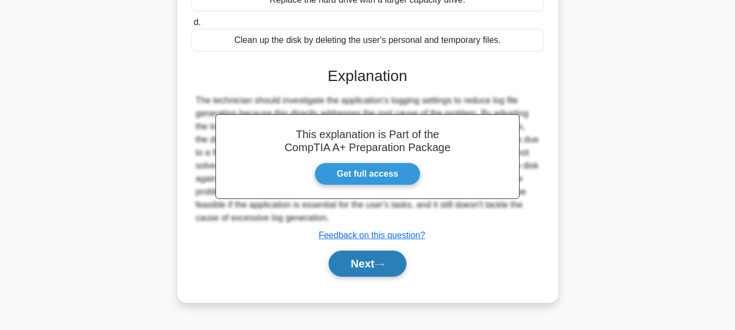
click at [379, 257] on button "Next" at bounding box center [368, 264] width 78 height 26
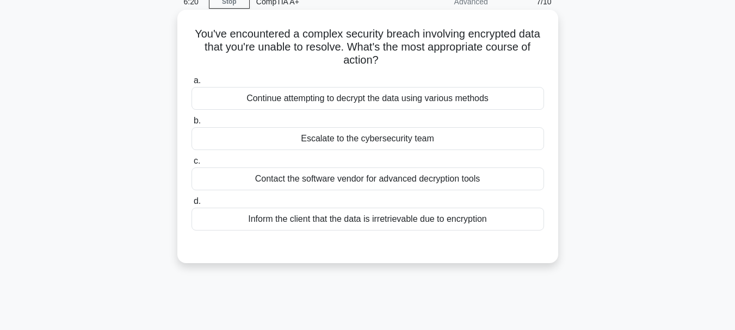
scroll to position [0, 0]
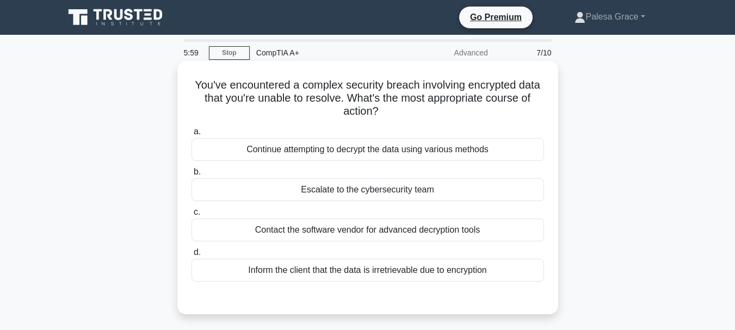
click at [333, 187] on div "Escalate to the cybersecurity team" at bounding box center [367, 189] width 353 height 23
click at [191, 176] on input "b. Escalate to the cybersecurity team" at bounding box center [191, 172] width 0 height 7
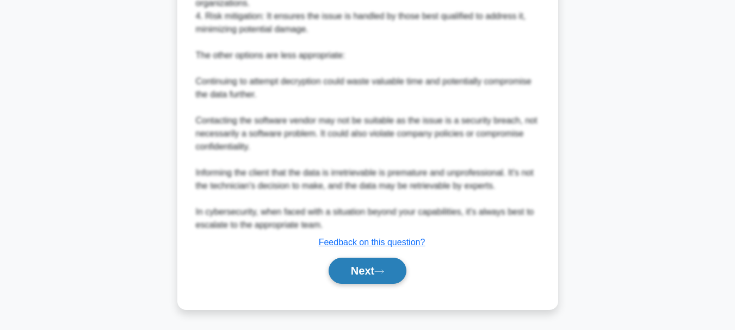
click at [369, 277] on button "Next" at bounding box center [368, 271] width 78 height 26
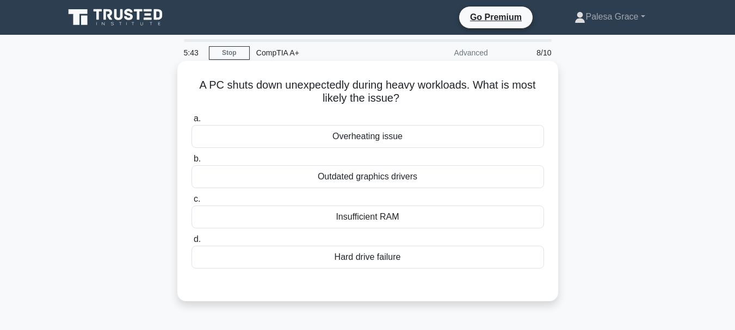
click at [376, 257] on div "Hard drive failure" at bounding box center [367, 257] width 353 height 23
click at [191, 243] on input "d. Hard drive failure" at bounding box center [191, 239] width 0 height 7
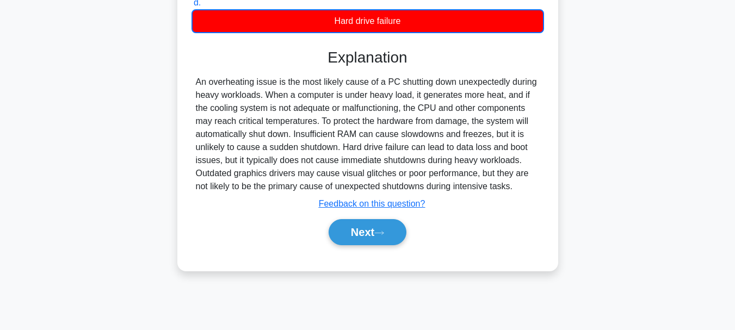
scroll to position [257, 0]
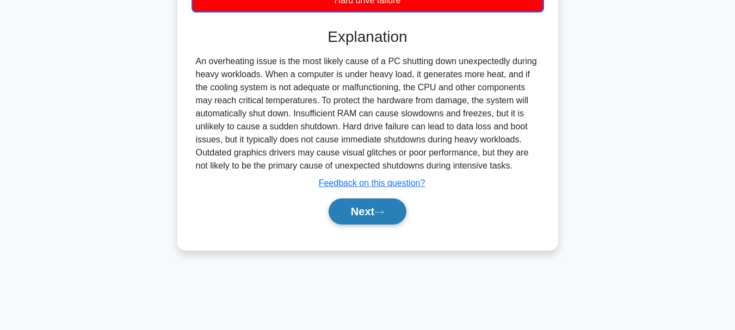
click at [357, 214] on button "Next" at bounding box center [368, 212] width 78 height 26
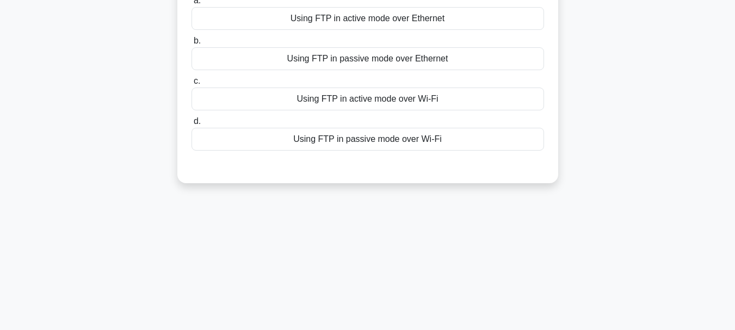
scroll to position [0, 0]
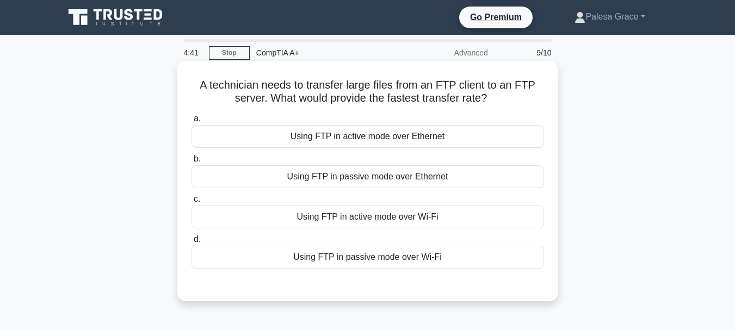
click at [401, 141] on div "Using FTP in active mode over Ethernet" at bounding box center [367, 136] width 353 height 23
click at [191, 122] on input "a. Using FTP in active mode over Ethernet" at bounding box center [191, 118] width 0 height 7
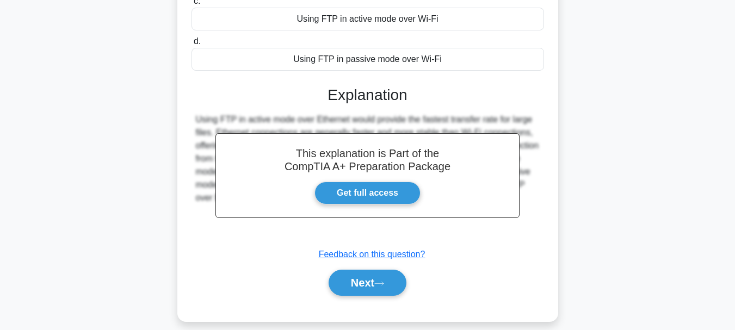
scroll to position [218, 0]
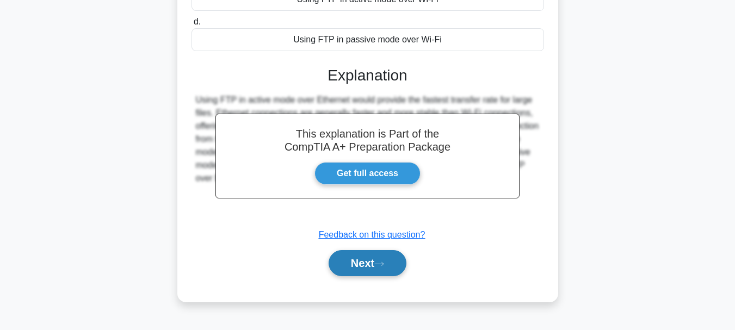
click at [397, 271] on button "Next" at bounding box center [368, 263] width 78 height 26
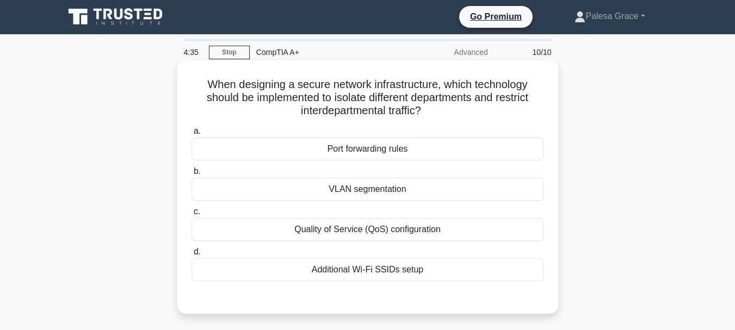
scroll to position [0, 0]
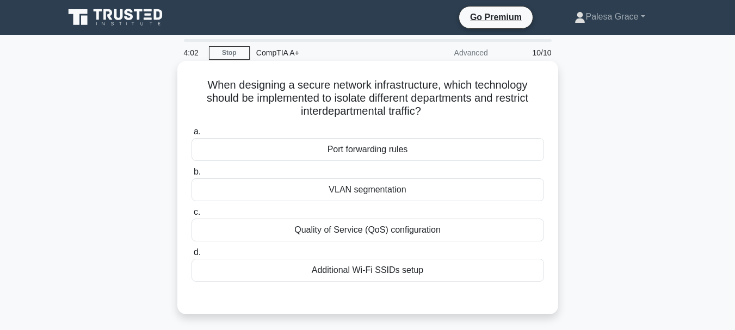
click at [373, 191] on div "VLAN segmentation" at bounding box center [367, 189] width 353 height 23
click at [191, 176] on input "b. VLAN segmentation" at bounding box center [191, 172] width 0 height 7
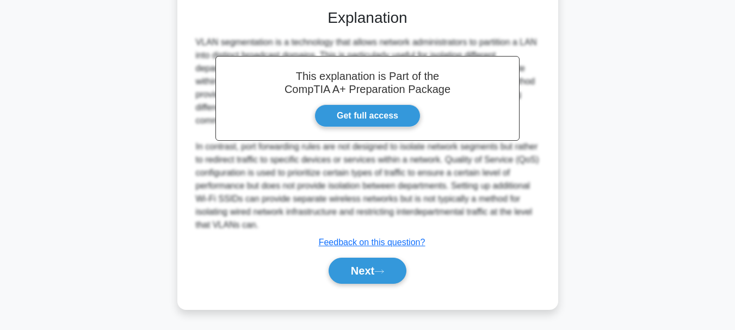
scroll to position [289, 0]
click at [359, 264] on button "Next" at bounding box center [368, 271] width 78 height 26
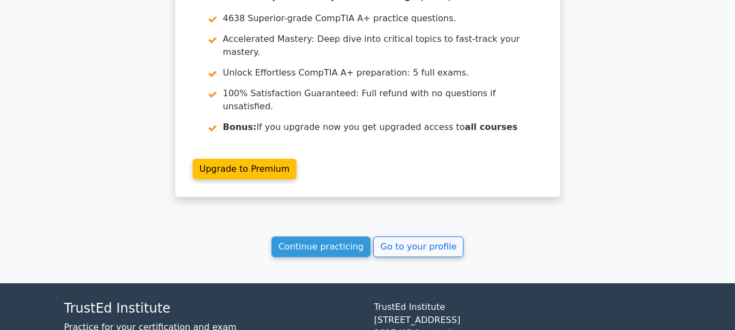
scroll to position [1884, 0]
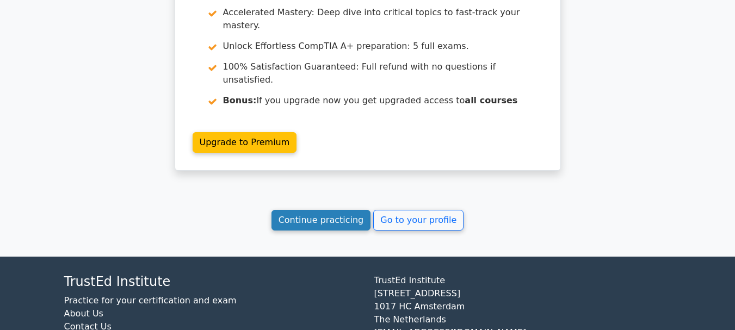
click at [332, 210] on link "Continue practicing" at bounding box center [321, 220] width 100 height 21
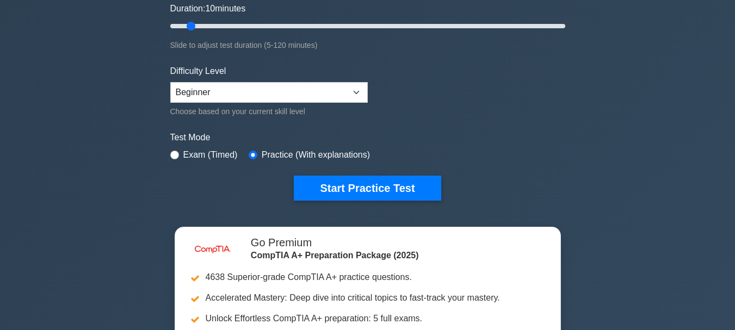
scroll to position [272, 0]
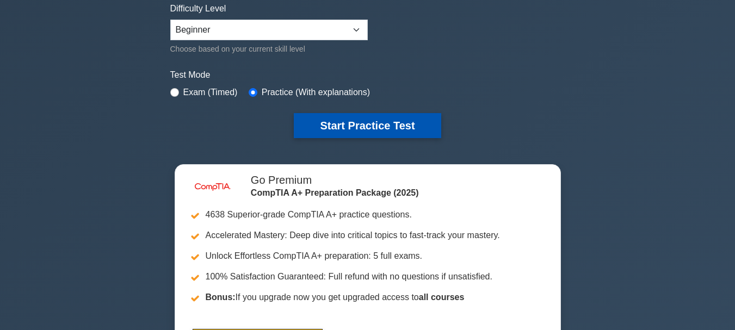
click at [338, 129] on button "Start Practice Test" at bounding box center [367, 125] width 147 height 25
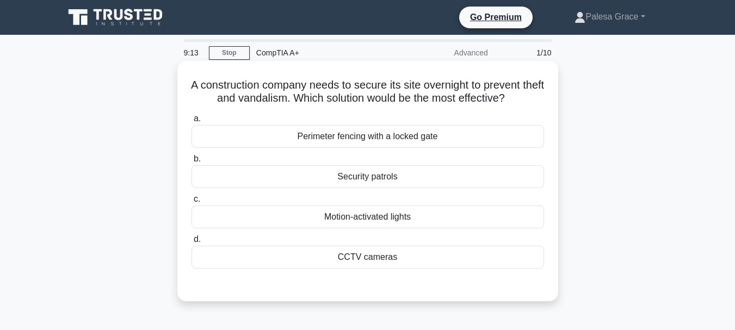
click at [326, 217] on div "Motion-activated lights" at bounding box center [367, 217] width 353 height 23
click at [191, 203] on input "c. Motion-activated lights" at bounding box center [191, 199] width 0 height 7
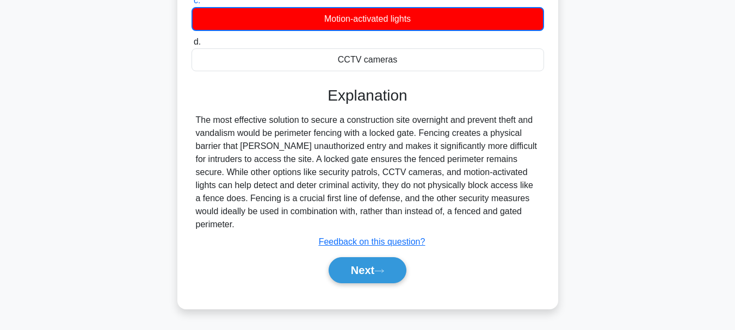
scroll to position [218, 0]
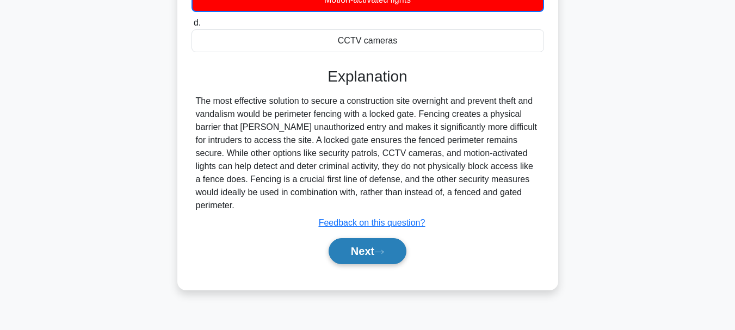
click at [379, 249] on icon at bounding box center [379, 252] width 10 height 6
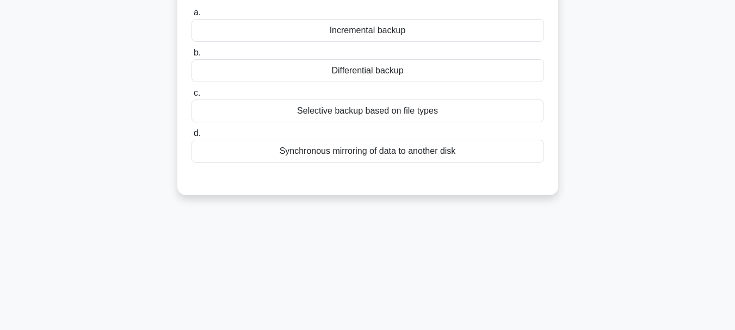
scroll to position [0, 0]
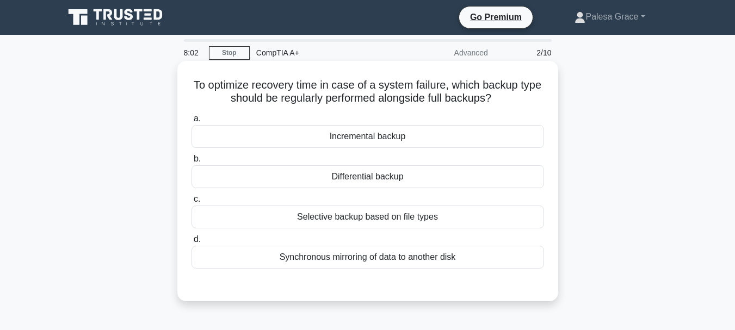
click at [383, 258] on div "Synchronous mirroring of data to another disk" at bounding box center [367, 257] width 353 height 23
click at [191, 243] on input "d. Synchronous mirroring of data to another disk" at bounding box center [191, 239] width 0 height 7
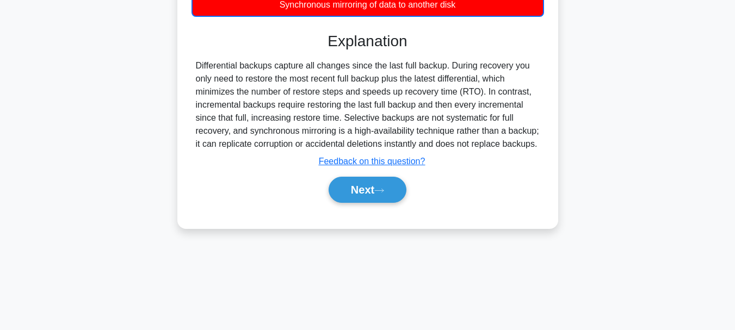
scroll to position [257, 0]
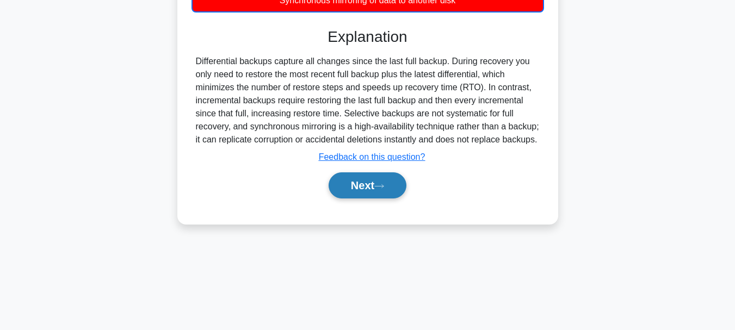
click at [388, 191] on button "Next" at bounding box center [368, 185] width 78 height 26
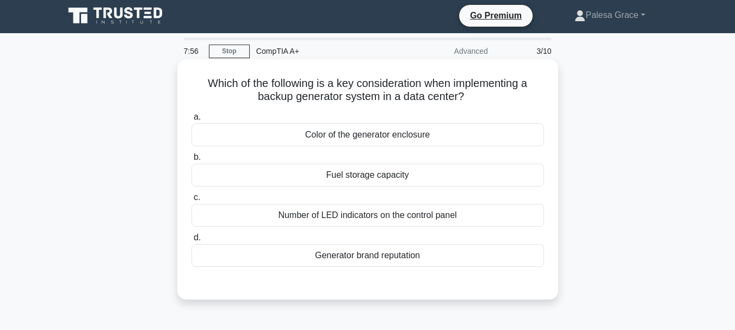
scroll to position [0, 0]
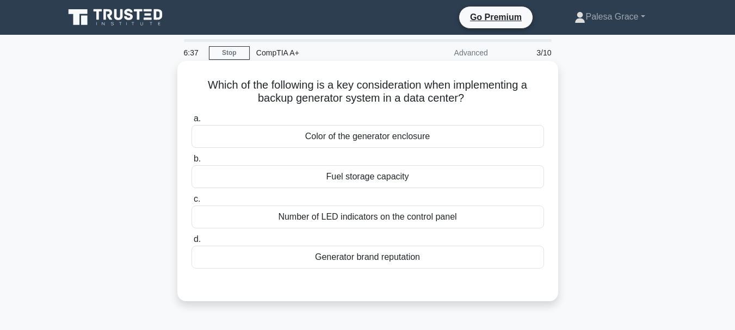
click at [376, 182] on div "Fuel storage capacity" at bounding box center [367, 176] width 353 height 23
click at [191, 163] on input "b. Fuel storage capacity" at bounding box center [191, 159] width 0 height 7
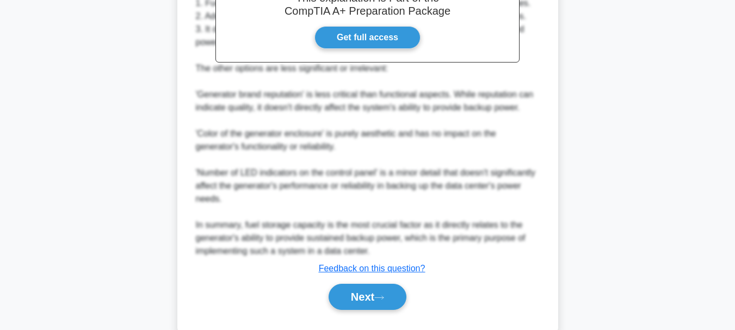
scroll to position [380, 0]
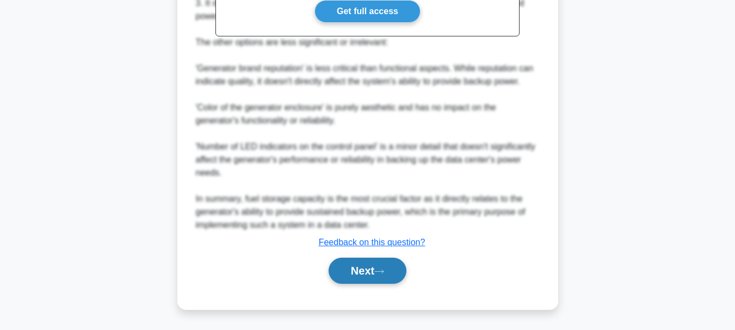
click at [378, 263] on button "Next" at bounding box center [368, 271] width 78 height 26
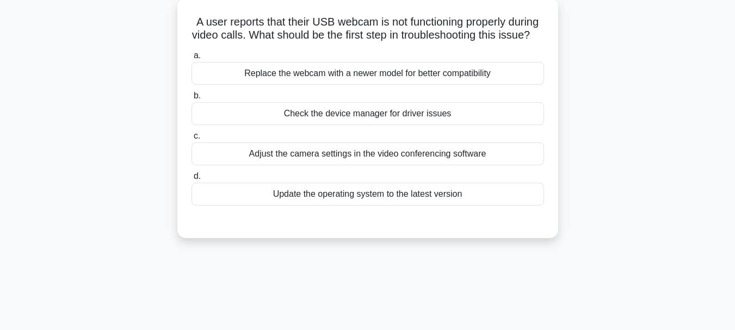
scroll to position [0, 0]
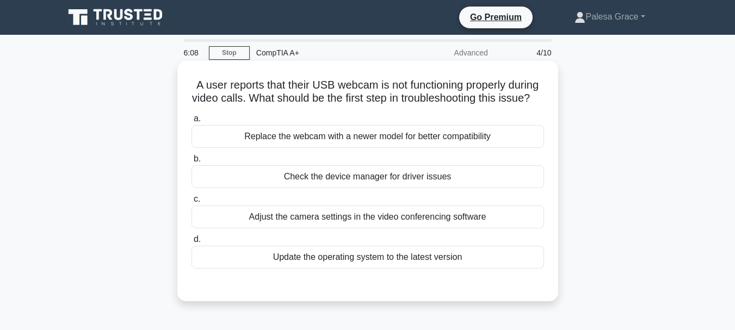
click at [337, 188] on div "Check the device manager for driver issues" at bounding box center [367, 176] width 353 height 23
click at [191, 163] on input "b. Check the device manager for driver issues" at bounding box center [191, 159] width 0 height 7
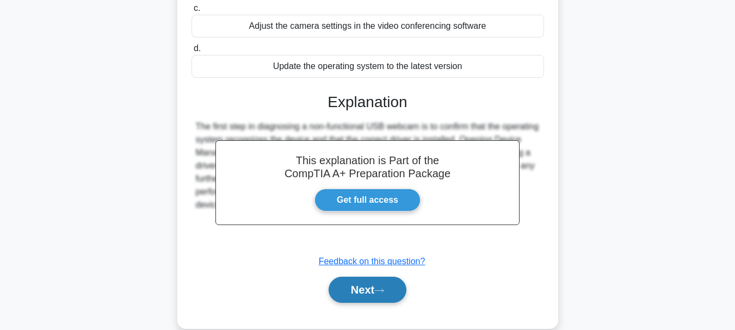
scroll to position [218, 0]
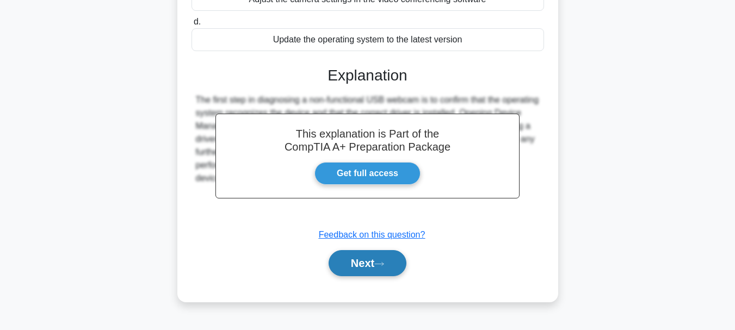
click at [384, 267] on icon at bounding box center [379, 264] width 10 height 6
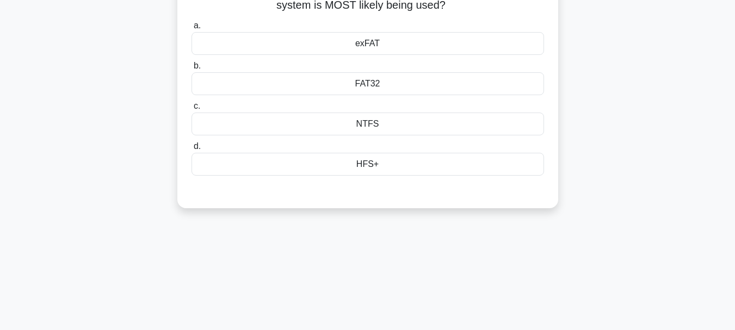
scroll to position [54, 0]
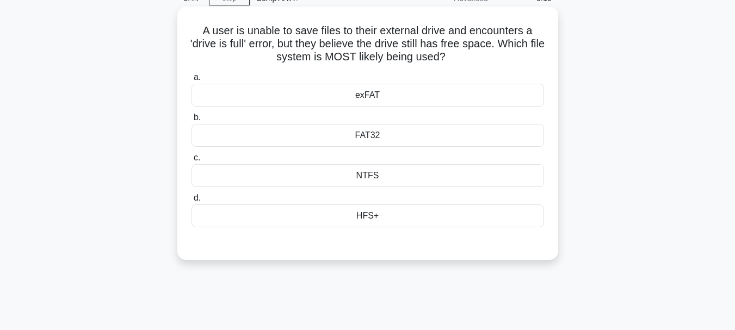
click at [377, 133] on div "FAT32" at bounding box center [367, 135] width 353 height 23
click at [191, 121] on input "b. FAT32" at bounding box center [191, 117] width 0 height 7
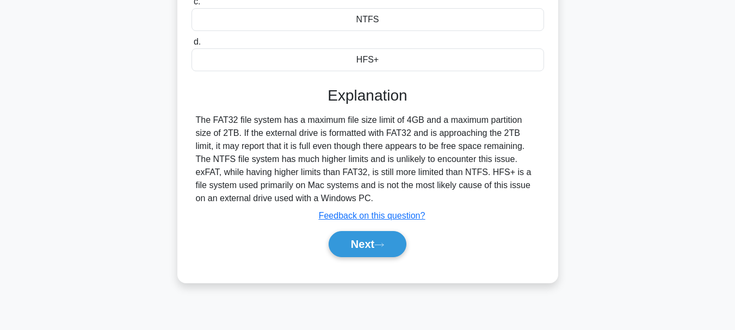
scroll to position [257, 0]
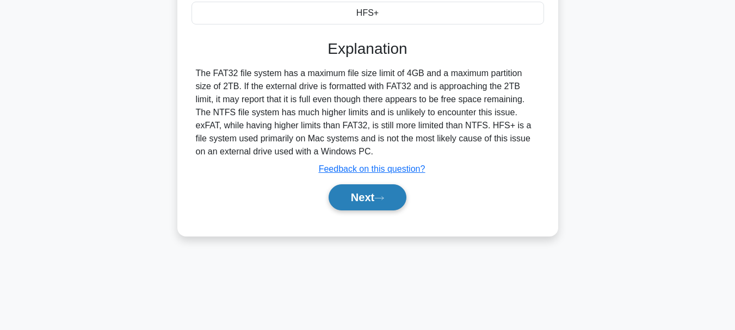
click at [381, 200] on icon at bounding box center [379, 198] width 10 height 6
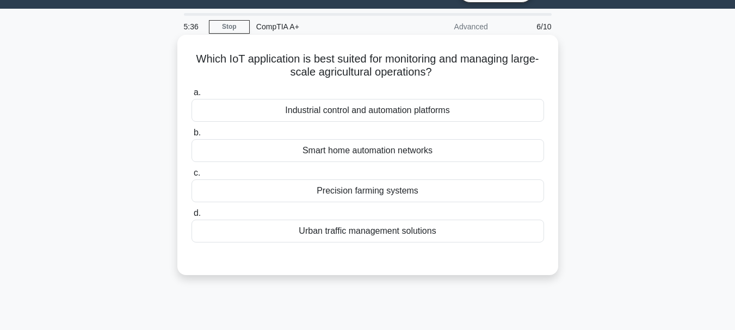
scroll to position [0, 0]
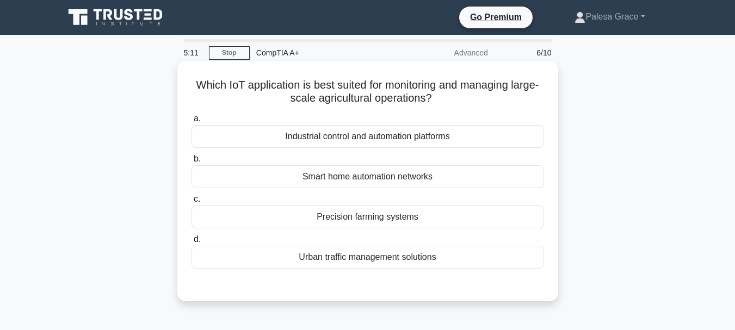
click at [337, 224] on div "Precision farming systems" at bounding box center [367, 217] width 353 height 23
click at [191, 203] on input "c. Precision farming systems" at bounding box center [191, 199] width 0 height 7
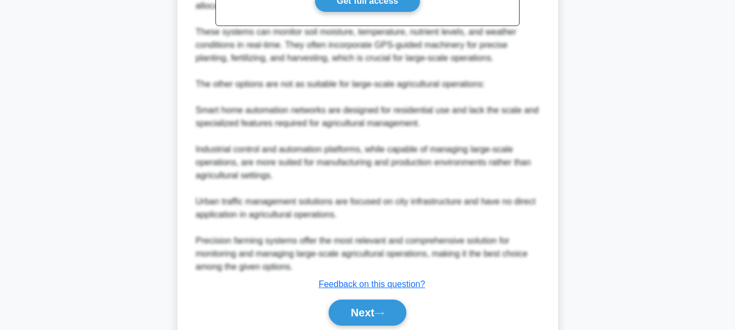
scroll to position [432, 0]
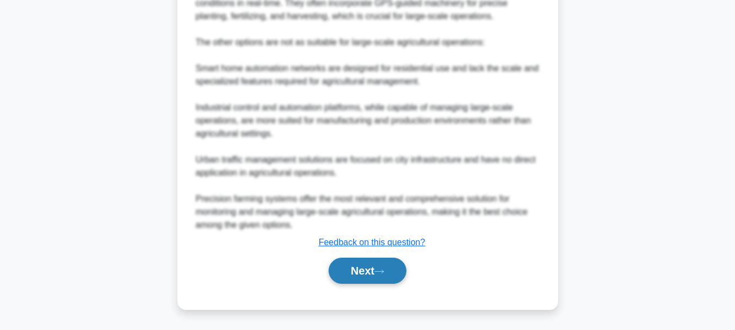
click at [367, 272] on button "Next" at bounding box center [368, 271] width 78 height 26
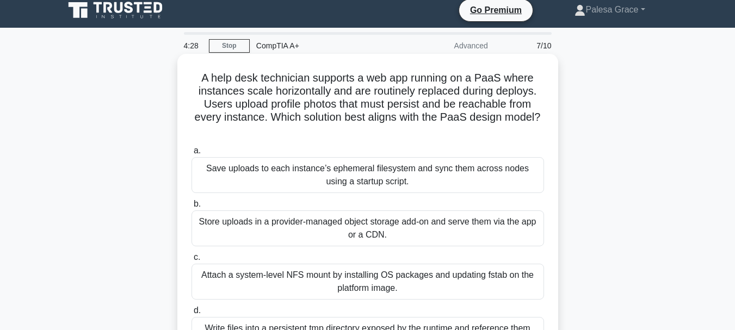
scroll to position [54, 0]
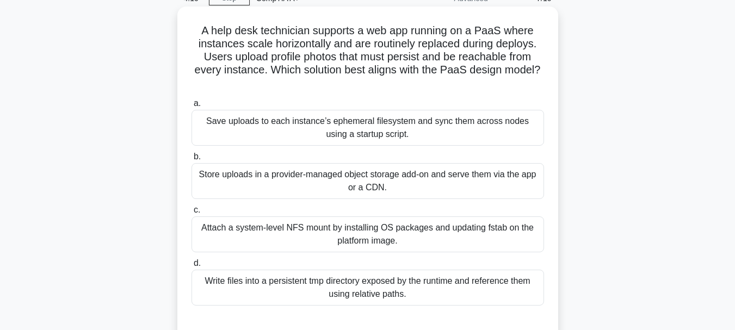
click at [420, 234] on div "Attach a system-level NFS mount by installing OS packages and updating fstab on…" at bounding box center [367, 235] width 353 height 36
click at [191, 214] on input "c. Attach a system-level NFS mount by installing OS packages and updating fstab…" at bounding box center [191, 210] width 0 height 7
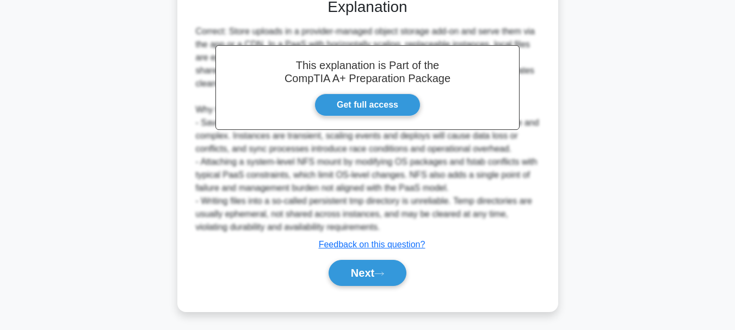
scroll to position [381, 0]
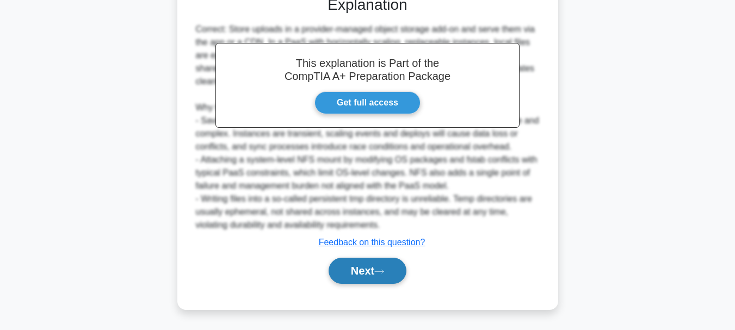
click at [353, 258] on button "Next" at bounding box center [368, 271] width 78 height 26
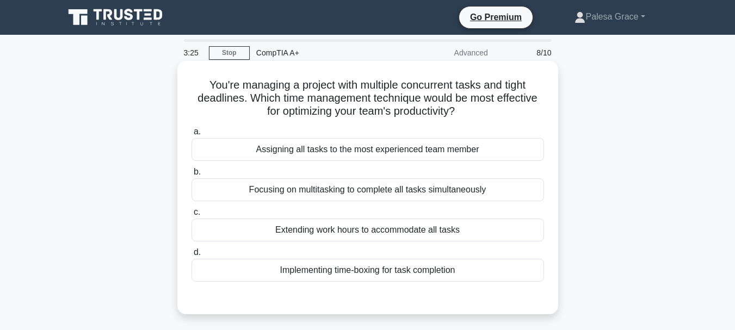
scroll to position [54, 0]
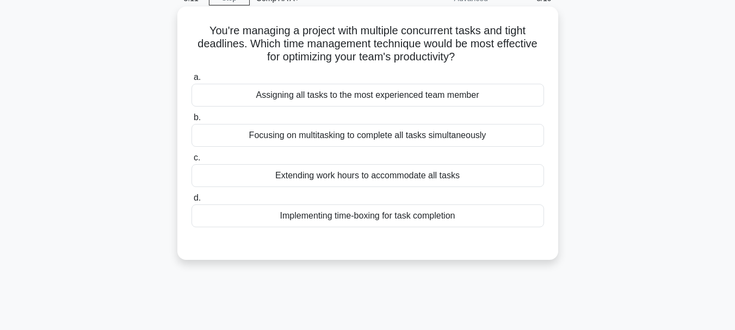
click at [309, 219] on div "Implementing time-boxing for task completion" at bounding box center [367, 216] width 353 height 23
click at [191, 202] on input "d. Implementing time-boxing for task completion" at bounding box center [191, 198] width 0 height 7
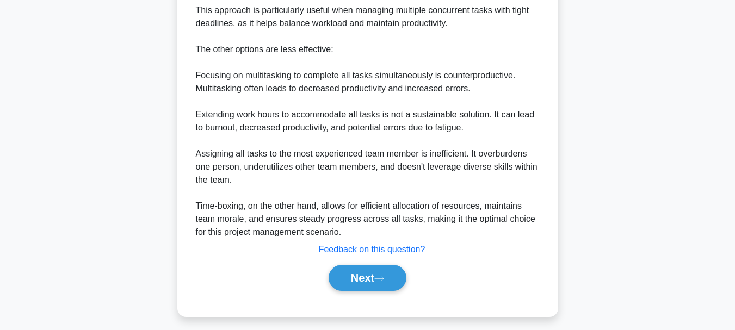
scroll to position [459, 0]
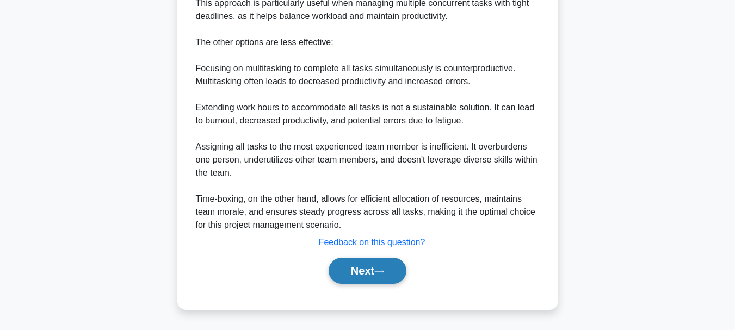
click at [366, 267] on button "Next" at bounding box center [368, 271] width 78 height 26
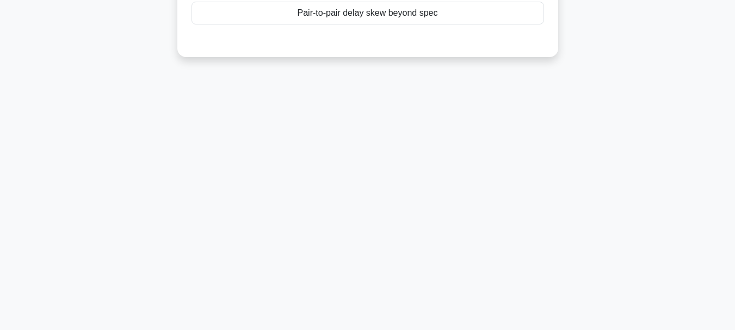
scroll to position [40, 0]
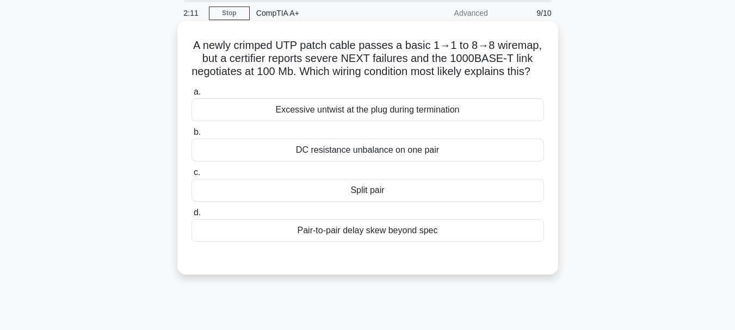
click at [367, 121] on div "Excessive untwist at the plug during termination" at bounding box center [367, 109] width 353 height 23
click at [191, 96] on input "a. Excessive untwist at the plug during termination" at bounding box center [191, 92] width 0 height 7
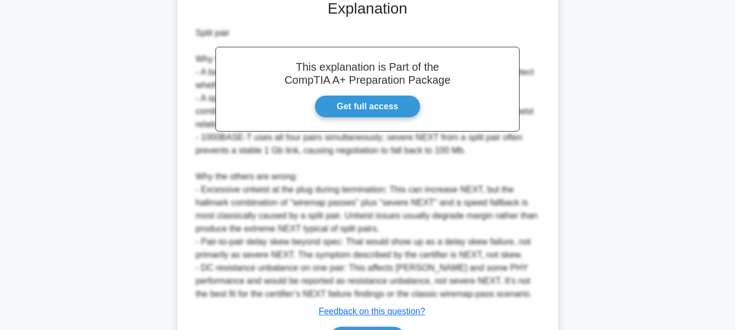
scroll to position [381, 0]
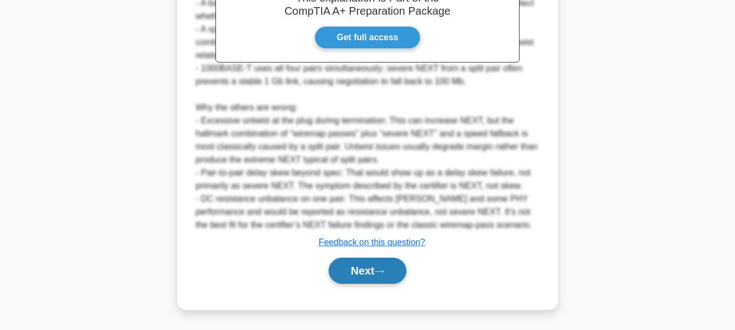
click at [351, 275] on button "Next" at bounding box center [368, 271] width 78 height 26
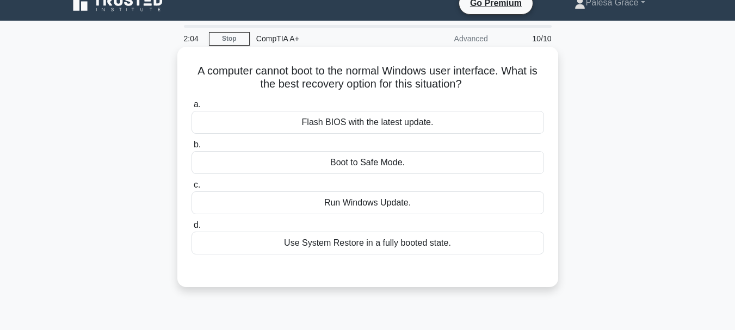
scroll to position [0, 0]
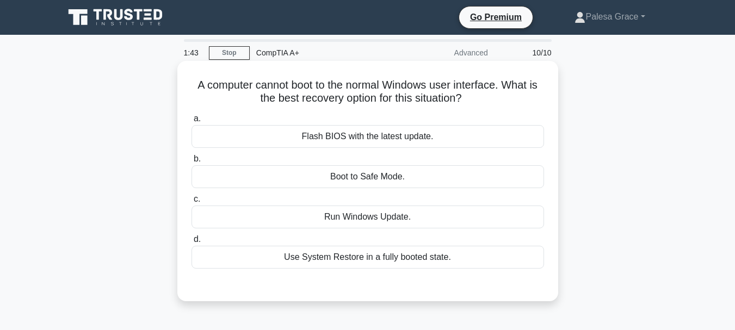
click at [380, 179] on div "Boot to Safe Mode." at bounding box center [367, 176] width 353 height 23
click at [191, 163] on input "b. Boot to Safe Mode." at bounding box center [191, 159] width 0 height 7
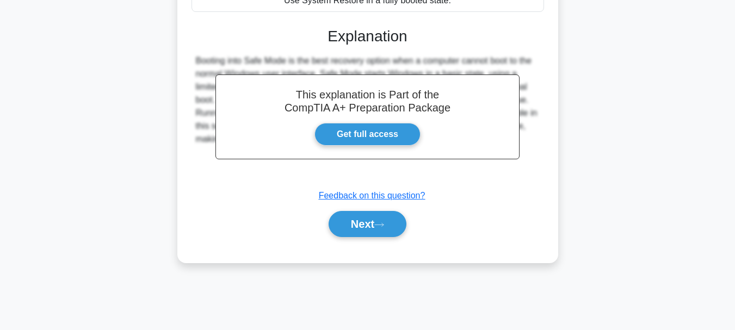
scroll to position [257, 0]
click at [385, 218] on button "Next" at bounding box center [368, 224] width 78 height 26
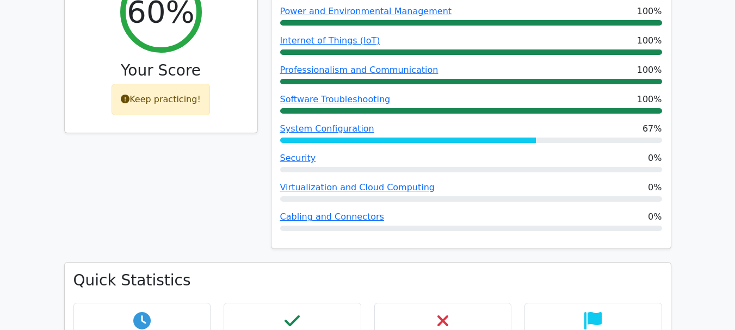
scroll to position [272, 0]
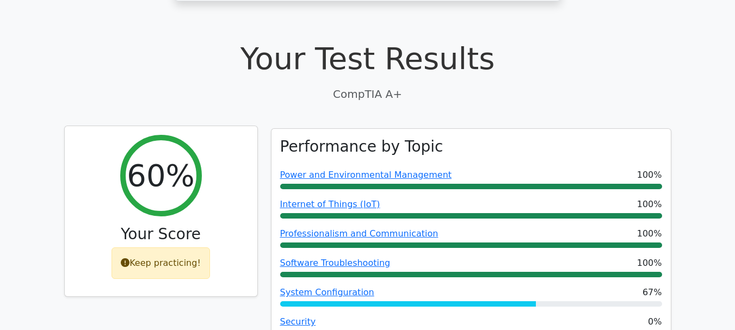
click at [171, 248] on div "Keep practicing!" at bounding box center [161, 264] width 98 height 32
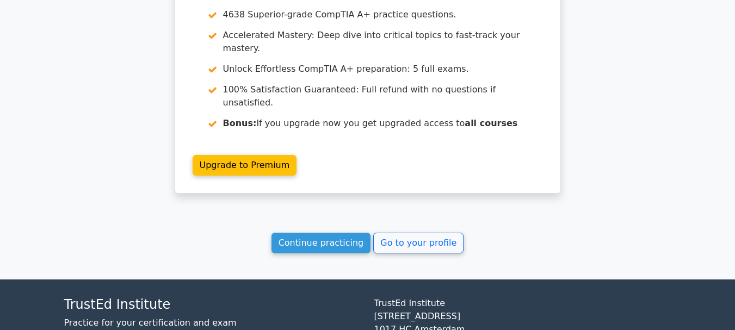
scroll to position [1775, 0]
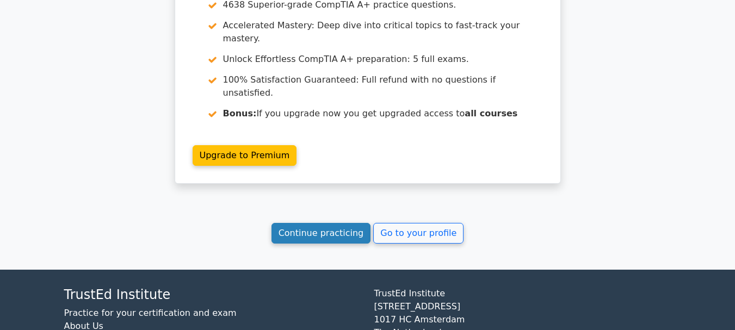
click at [324, 223] on link "Continue practicing" at bounding box center [321, 233] width 100 height 21
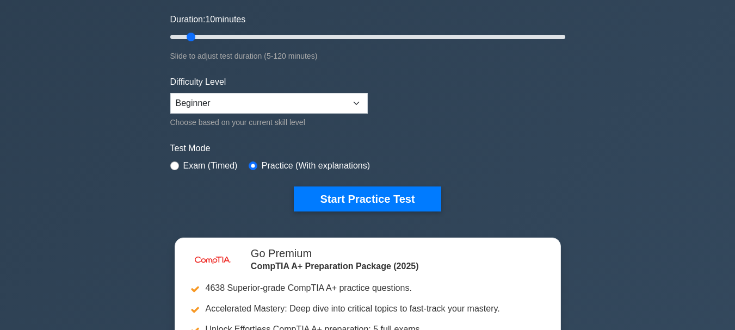
scroll to position [218, 0]
